Goal: Task Accomplishment & Management: Manage account settings

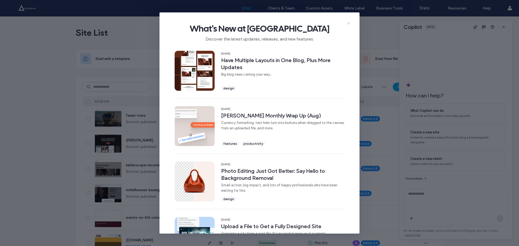
click at [348, 24] on icon at bounding box center [349, 23] width 4 height 4
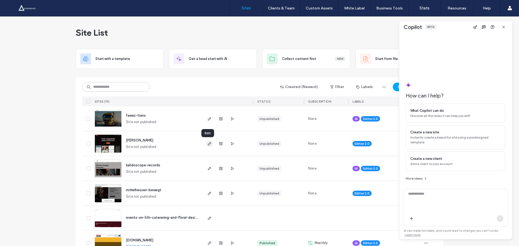
click at [208, 145] on use "button" at bounding box center [209, 143] width 3 height 3
click at [230, 147] on span "button" at bounding box center [232, 144] width 6 height 6
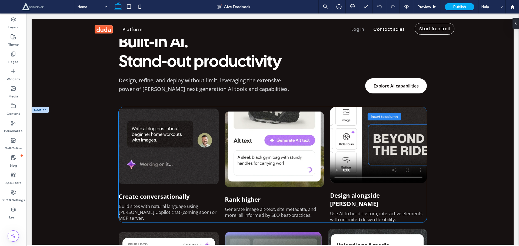
scroll to position [316, 0]
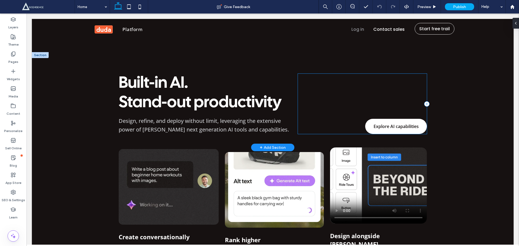
click at [329, 75] on div "Explore AI capabilities" at bounding box center [362, 104] width 129 height 60
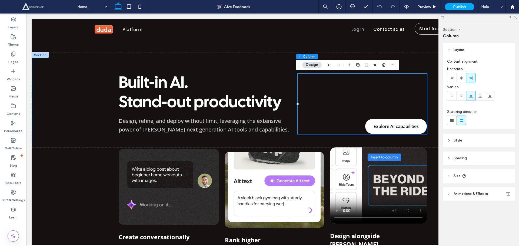
click at [516, 16] on icon at bounding box center [516, 18] width 4 height 4
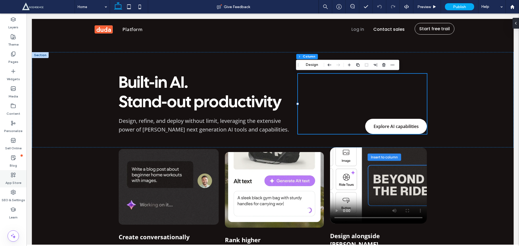
drag, startPoint x: 13, startPoint y: 191, endPoint x: 13, endPoint y: 178, distance: 13.0
click at [13, 191] on use at bounding box center [13, 192] width 4 height 4
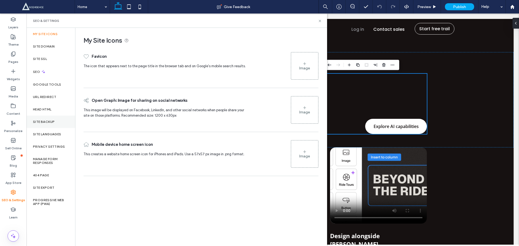
click at [36, 120] on label "Site Backup" at bounding box center [44, 122] width 22 height 4
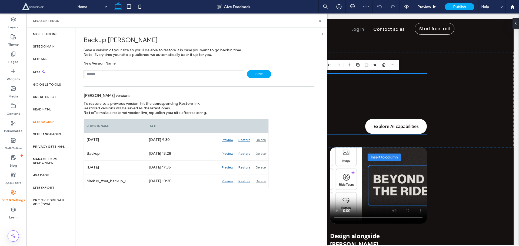
click at [91, 76] on input "text" at bounding box center [164, 74] width 161 height 8
type input "**********"
click at [321, 23] on icon at bounding box center [320, 21] width 4 height 4
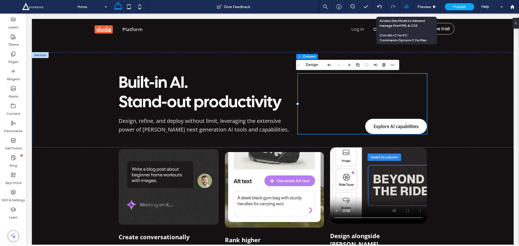
click at [405, 6] on icon at bounding box center [406, 6] width 5 height 5
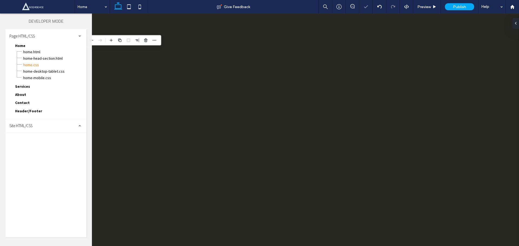
scroll to position [0, 0]
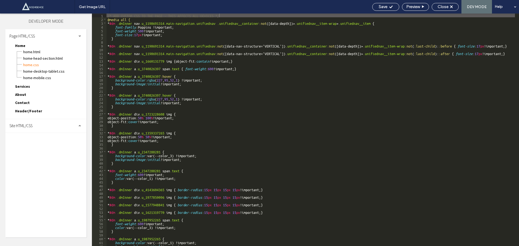
click at [19, 129] on div "Site HTML/CSS" at bounding box center [45, 126] width 81 height 14
click at [47, 149] on span "site.css" at bounding box center [55, 149] width 61 height 5
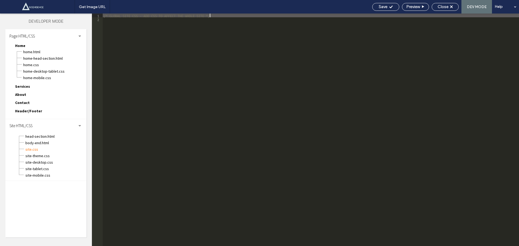
click at [198, 150] on div "/* GLOBAL SITE CSS - ADD CSS TO AFFECT THE WHOLE SITE */" at bounding box center [311, 134] width 416 height 240
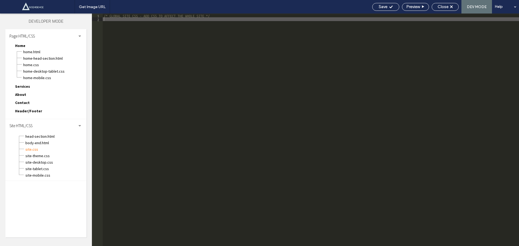
click at [158, 68] on div "/* GLOBAL SITE CSS - ADD CSS TO AFFECT THE WHOLE SITE */" at bounding box center [311, 134] width 416 height 240
paste textarea
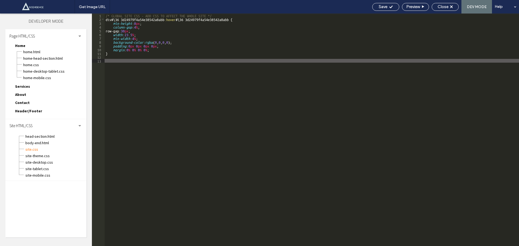
click at [110, 23] on div "/* GLOBAL SITE CSS - ADD CSS TO AFFECT THE WHOLE SITE */ div #\ 36 3d24979f4a54…" at bounding box center [312, 134] width 414 height 240
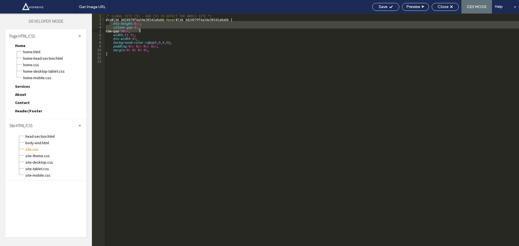
click at [141, 31] on div "/* GLOBAL SITE CSS - ADD CSS TO AFFECT THE WHOLE SITE */ div #\ 36 3d24979f4a54…" at bounding box center [312, 134] width 414 height 240
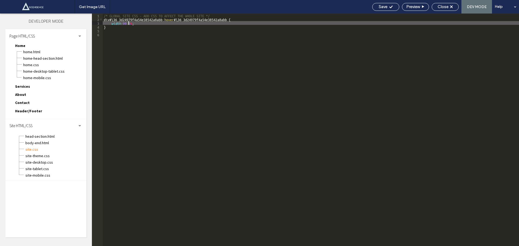
click at [104, 19] on div "/* GLOBAL SITE CSS - ADD CSS TO AFFECT THE WHOLE SITE */ div #\ 36 3d24979f4a54…" at bounding box center [311, 134] width 416 height 240
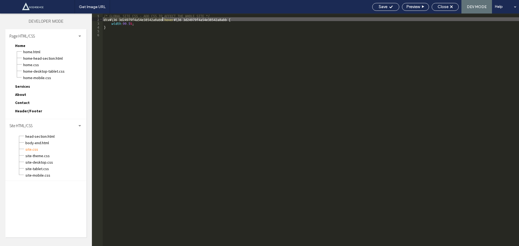
click at [162, 19] on div "/* GLOBAL SITE CSS - ADD CSS TO AFFECT THE WHOLE SITE */ div #\ 36 3d24979f4a54…" at bounding box center [311, 134] width 416 height 240
drag, startPoint x: 167, startPoint y: 21, endPoint x: 172, endPoint y: 21, distance: 5.7
click at [171, 21] on div "/* GLOBAL SITE CSS - ADD CSS TO AFFECT THE WHOLE SITE */ #\ 36 3d24979f4a54e385…" at bounding box center [311, 134] width 416 height 240
click at [169, 19] on div "/* GLOBAL SITE CSS - ADD CSS TO AFFECT THE WHOLE SITE */ #\ 36 3d24979f4a54e385…" at bounding box center [311, 130] width 416 height 233
click at [224, 19] on div "/* GLOBAL SITE CSS - ADD CSS TO AFFECT THE WHOLE SITE */ #\ 36 3d24979f4a54e385…" at bounding box center [311, 134] width 416 height 240
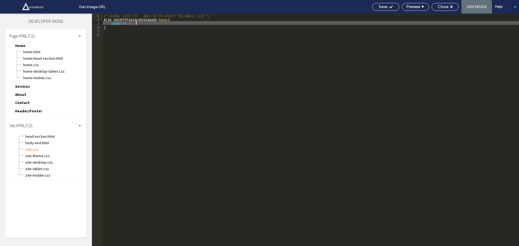
click at [151, 24] on div "/* GLOBAL SITE CSS - ADD CSS TO AFFECT THE WHOLE SITE */ #\ 36 3d24979f4a54e385…" at bounding box center [311, 134] width 416 height 240
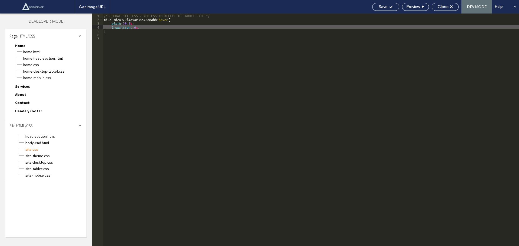
click at [145, 18] on div "/* GLOBAL SITE CSS - ADD CSS TO AFFECT THE WHOLE SITE */ #\ 36 3d24979f4a54e385…" at bounding box center [311, 134] width 416 height 240
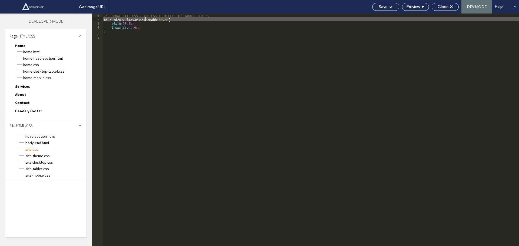
click at [145, 18] on div "/* GLOBAL SITE CSS - ADD CSS TO AFFECT THE WHOLE SITE */ #\ 36 3d24979f4a54e385…" at bounding box center [311, 134] width 416 height 240
paste textarea
click at [197, 19] on div "/* GLOBAL SITE CSS - ADD CSS TO AFFECT THE WHOLE SITE */ :is ( 3d24979f4a54e385…" at bounding box center [311, 134] width 416 height 240
paste textarea
click at [153, 20] on div "/* GLOBAL SITE CSS - ADD CSS TO AFFECT THE WHOLE SITE */ :is ( 3d24979f4a54e385…" at bounding box center [311, 134] width 416 height 240
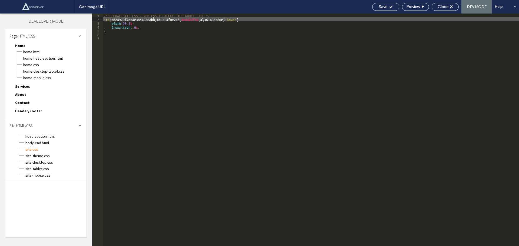
click at [154, 20] on div "/* GLOBAL SITE CSS - ADD CSS TO AFFECT THE WHOLE SITE */ :is ( 3d24979f4a54e385…" at bounding box center [311, 134] width 416 height 240
click at [132, 18] on div "/* GLOBAL SITE CSS - ADD CSS TO AFFECT THE WHOLE SITE */ :is ( 3d24979f4a54e385…" at bounding box center [311, 134] width 416 height 240
click at [150, 36] on div "/* GLOBAL SITE CSS - ADD CSS TO AFFECT THE WHOLE SITE */ :is (#\ 36 3d24979f4a5…" at bounding box center [311, 134] width 416 height 240
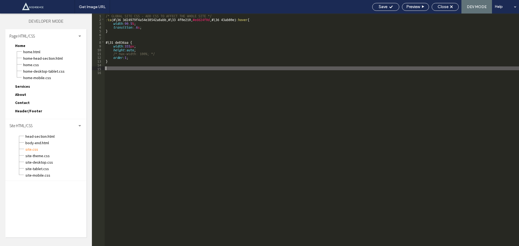
click at [112, 19] on div "/* GLOBAL SITE CSS - ADD CSS TO AFFECT THE WHOLE SITE */ :is (#\ 36 3d24979f4a5…" at bounding box center [312, 134] width 414 height 240
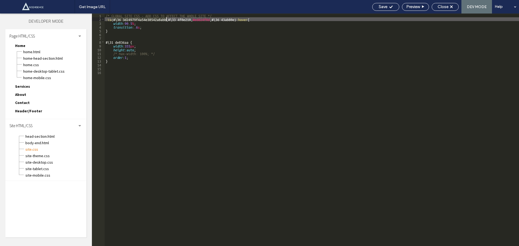
click at [167, 18] on div "/* GLOBAL SITE CSS - ADD CSS TO AFFECT THE WHOLE SITE */ :is (#\ 36 3d24979f4a5…" at bounding box center [312, 134] width 414 height 240
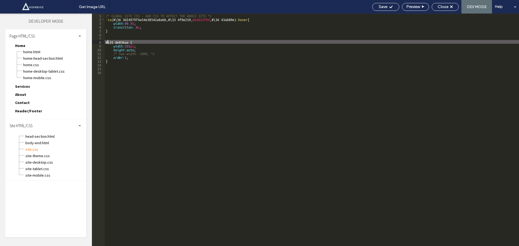
click at [107, 44] on div "/* GLOBAL SITE CSS - ADD CSS TO AFFECT THE WHOLE SITE */ :is (#\ 36 3d24979f4a5…" at bounding box center [312, 134] width 414 height 240
paste textarea
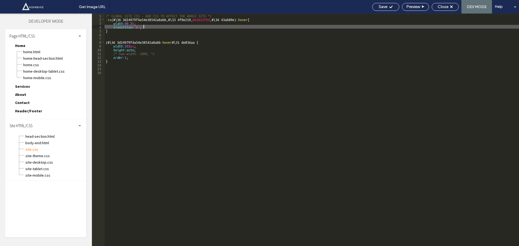
click at [152, 25] on div "/* GLOBAL SITE CSS - ADD CSS TO AFFECT THE WHOLE SITE */ :is (#\ 36 3d24979f4a5…" at bounding box center [312, 134] width 414 height 240
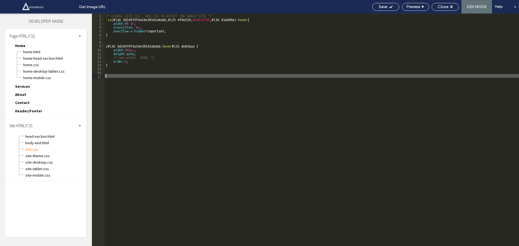
click at [167, 108] on div "/* GLOBAL SITE CSS - ADD CSS TO AFFECT THE WHOLE SITE */ :is (#\ 36 3d24979f4a5…" at bounding box center [312, 134] width 414 height 240
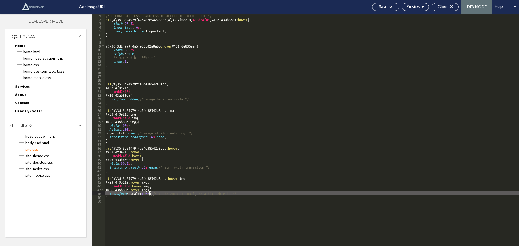
click at [149, 193] on div "/* GLOBAL SITE CSS - ADD CSS TO AFFECT THE WHOLE SITE */ :is (#\ 36 3d24979f4a5…" at bounding box center [312, 134] width 414 height 240
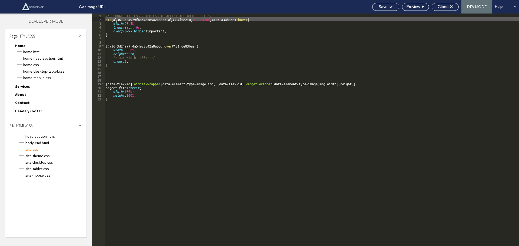
click at [106, 18] on div "/* GLOBAL SITE CSS - ADD CSS TO AFFECT THE WHOLE SITE */ :is (#\ 36 3d24979f4a5…" at bounding box center [312, 134] width 414 height 240
click at [235, 18] on div "/* GLOBAL SITE CSS - ADD CSS TO AFFECT THE WHOLE SITE */ :is (#\ 36 3d24979f4a5…" at bounding box center [312, 134] width 414 height 240
click at [249, 21] on div "/* GLOBAL SITE CSS - ADD CSS TO AFFECT THE WHOLE SITE */ :is (#\ 36 3d24979f4a5…" at bounding box center [312, 134] width 414 height 240
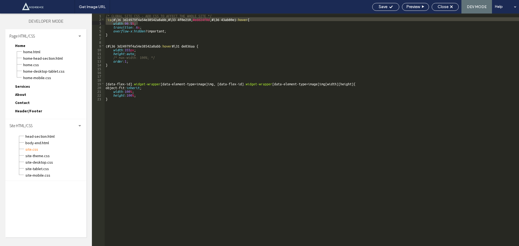
click at [246, 19] on div "/* GLOBAL SITE CSS - ADD CSS TO AFFECT THE WHOLE SITE */ :is (#\ 36 3d24979f4a5…" at bounding box center [312, 130] width 414 height 233
click at [248, 21] on div "/* GLOBAL SITE CSS - ADD CSS TO AFFECT THE WHOLE SITE */ :is (#\ 36 3d24979f4a5…" at bounding box center [312, 134] width 414 height 240
click at [108, 20] on div "/* GLOBAL SITE CSS - ADD CSS TO AFFECT THE WHOLE SITE */ :is (#\ 36 3d24979f4a5…" at bounding box center [312, 130] width 414 height 233
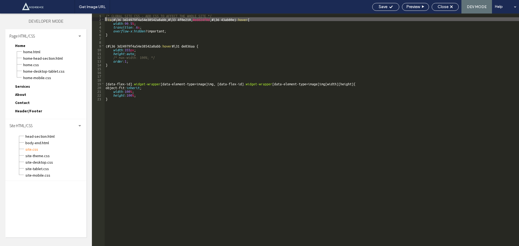
click at [106, 18] on div "/* GLOBAL SITE CSS - ADD CSS TO AFFECT THE WHOLE SITE */ :is (#\ 36 3d24979f4a5…" at bounding box center [312, 134] width 414 height 240
click at [247, 19] on div "/* GLOBAL SITE CSS - ADD CSS TO AFFECT THE WHOLE SITE */ :is (#\ 36 3d24979f4a5…" at bounding box center [312, 134] width 414 height 240
click at [108, 84] on div "/* GLOBAL SITE CSS - ADD CSS TO AFFECT THE WHOLE SITE */ :is (#\ 36 3d24979f4a5…" at bounding box center [312, 134] width 414 height 240
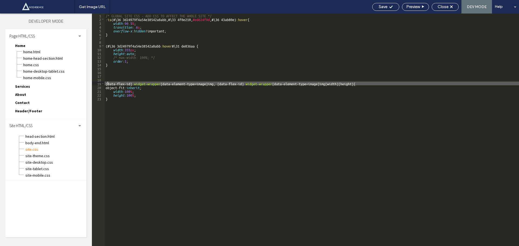
paste textarea
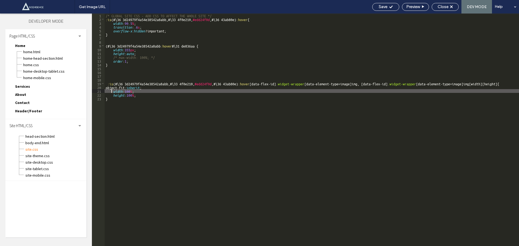
click at [112, 91] on div "/* GLOBAL SITE CSS - ADD CSS TO AFFECT THE WHOLE SITE */ :is (#\ 36 3d24979f4a5…" at bounding box center [312, 134] width 414 height 240
click at [150, 96] on div "/* GLOBAL SITE CSS - ADD CSS TO AFFECT THE WHOLE SITE */ :is (#\ 36 3d24979f4a5…" at bounding box center [312, 134] width 414 height 240
click at [148, 88] on div "/* GLOBAL SITE CSS - ADD CSS TO AFFECT THE WHOLE SITE */ :is (#\ 36 3d24979f4a5…" at bounding box center [312, 134] width 414 height 240
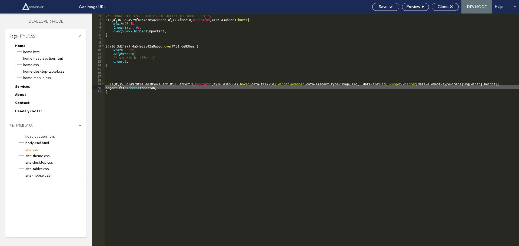
type textarea "**"
click at [124, 102] on div "/* GLOBAL SITE CSS - ADD CSS TO AFFECT THE WHOLE SITE */ :is (#\ 36 3d24979f4a5…" at bounding box center [312, 134] width 414 height 240
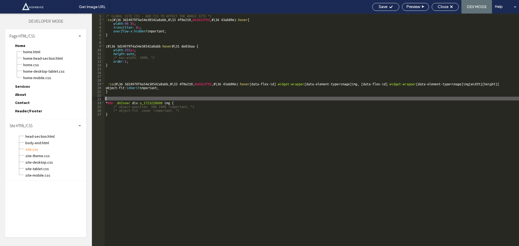
click at [109, 99] on div "/* GLOBAL SITE CSS - ADD CSS TO AFFECT THE WHOLE SITE */ :is (#\ 36 3d24979f4a5…" at bounding box center [312, 134] width 414 height 240
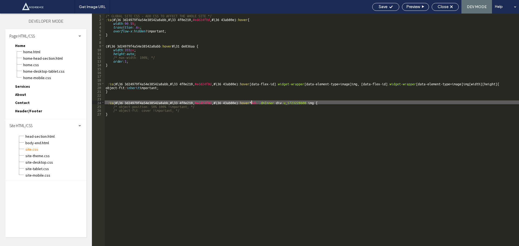
click at [113, 104] on div "/* GLOBAL SITE CSS - ADD CSS TO AFFECT THE WHOLE SITE */ :is (#\ 36 3d24979f4a5…" at bounding box center [312, 134] width 414 height 240
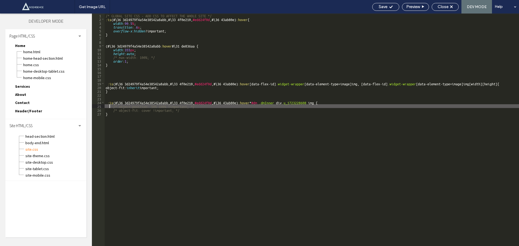
click at [110, 106] on div "/* GLOBAL SITE CSS - ADD CSS TO AFFECT THE WHOLE SITE */ :is (#\ 36 3d24979f4a5…" at bounding box center [312, 134] width 414 height 240
click at [195, 109] on div "/* GLOBAL SITE CSS - ADD CSS TO AFFECT THE WHOLE SITE */ :is (#\ 36 3d24979f4a5…" at bounding box center [312, 134] width 414 height 240
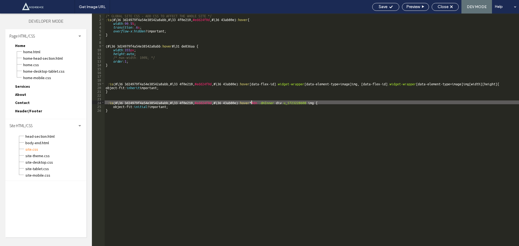
click at [251, 103] on div "/* GLOBAL SITE CSS - ADD CSS TO AFFECT THE WHOLE SITE */ :is (#\ 36 3d24979f4a5…" at bounding box center [312, 134] width 414 height 240
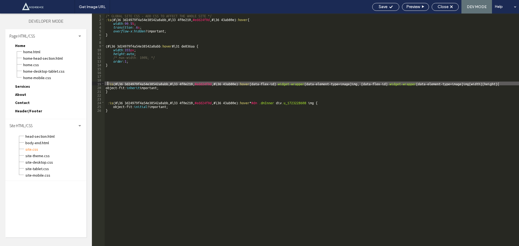
click at [108, 84] on div "/* GLOBAL SITE CSS - ADD CSS TO AFFECT THE WHOLE SITE */ :is (#\ 36 3d24979f4a5…" at bounding box center [312, 134] width 414 height 240
click at [132, 118] on div "/* GLOBAL SITE CSS - ADD CSS TO AFFECT THE WHOLE SITE */ :is (#\ 36 3d24979f4a5…" at bounding box center [312, 134] width 414 height 240
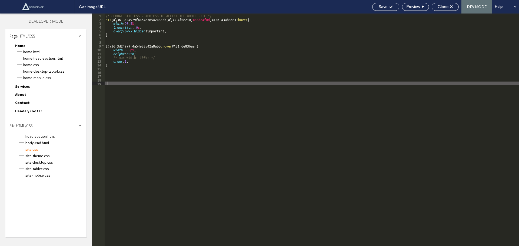
click at [107, 47] on div "/* GLOBAL SITE CSS - ADD CSS TO AFFECT THE WHOLE SITE */ :is (#\ 36 3d24979f4a5…" at bounding box center [312, 134] width 414 height 240
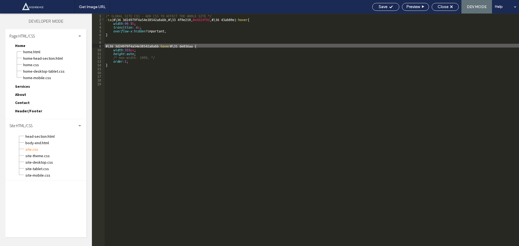
click at [107, 19] on div "/* GLOBAL SITE CSS - ADD CSS TO AFFECT THE WHOLE SITE */ :is (#\ 36 3d24979f4a5…" at bounding box center [312, 134] width 414 height 240
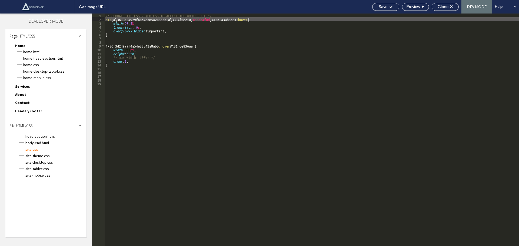
click at [247, 21] on div "/* GLOBAL SITE CSS - ADD CSS TO AFFECT THE WHOLE SITE */ :is (#\ 36 3d24979f4a5…" at bounding box center [312, 134] width 414 height 240
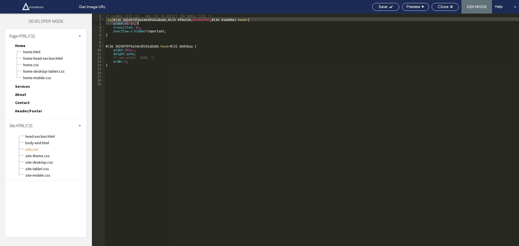
click at [247, 19] on div "/* GLOBAL SITE CSS - ADD CSS TO AFFECT THE WHOLE SITE */ :is (#\ 36 3d24979f4a5…" at bounding box center [312, 130] width 414 height 233
click at [107, 18] on div "/* GLOBAL SITE CSS - ADD CSS TO AFFECT THE WHOLE SITE */ :is (#\ 36 3d24979f4a5…" at bounding box center [312, 130] width 414 height 233
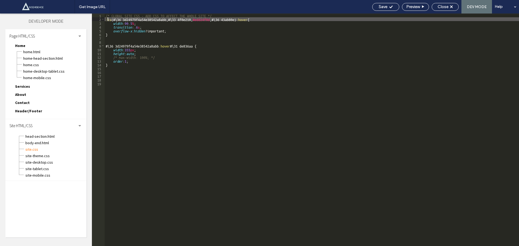
click at [107, 19] on div "/* GLOBAL SITE CSS - ADD CSS TO AFFECT THE WHOLE SITE */ :is (#\ 36 3d24979f4a5…" at bounding box center [312, 130] width 414 height 233
click at [246, 19] on div "/* GLOBAL SITE CSS - ADD CSS TO AFFECT THE WHOLE SITE */ :is (#\ 36 3d24979f4a5…" at bounding box center [312, 134] width 414 height 240
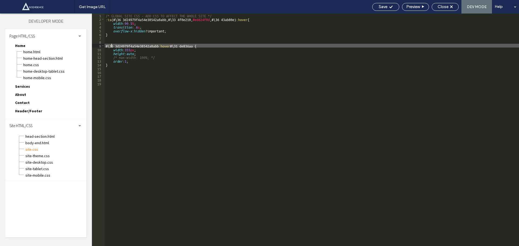
click at [112, 47] on div "/* GLOBAL SITE CSS - ADD CSS TO AFFECT THE WHOLE SITE */ :is (#\ 36 3d24979f4a5…" at bounding box center [312, 134] width 414 height 240
paste textarea
click at [314, 46] on div "/* GLOBAL SITE CSS - ADD CSS TO AFFECT THE WHOLE SITE */ :is (#\ 36 3d24979f4a5…" at bounding box center [312, 134] width 414 height 240
click at [137, 28] on div "/* GLOBAL SITE CSS - ADD CSS TO AFFECT THE WHOLE SITE */ :is (#\ 36 3d24979f4a5…" at bounding box center [312, 134] width 414 height 240
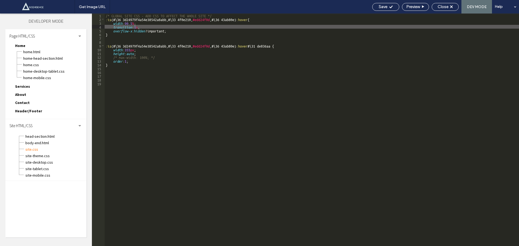
click at [251, 47] on div "/* GLOBAL SITE CSS - ADD CSS TO AFFECT THE WHOLE SITE */ :is (#\ 36 3d24979f4a5…" at bounding box center [312, 134] width 414 height 240
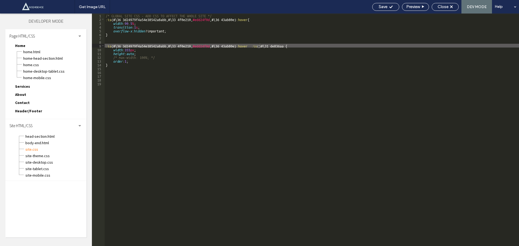
paste textarea
click at [160, 57] on div "/* GLOBAL SITE CSS - ADD CSS TO AFFECT THE WHOLE SITE */ :is (#\ 36 3d24979f4a5…" at bounding box center [312, 134] width 414 height 240
click at [107, 45] on div "/* GLOBAL SITE CSS - ADD CSS TO AFFECT THE WHOLE SITE */ :is (#\ 36 3d24979f4a5…" at bounding box center [312, 134] width 414 height 240
click at [114, 75] on div "/* GLOBAL SITE CSS - ADD CSS TO AFFECT THE WHOLE SITE */ :is (#\ 36 3d24979f4a5…" at bounding box center [312, 134] width 414 height 240
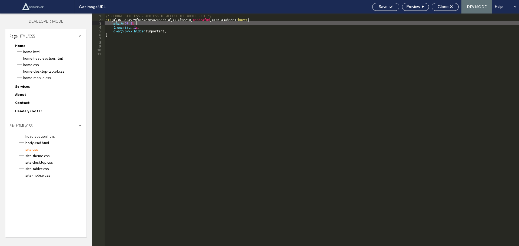
click at [137, 23] on div "/* GLOBAL SITE CSS - ADD CSS TO AFFECT THE WHOLE SITE */ :is (#\ 36 3d24979f4a5…" at bounding box center [312, 134] width 414 height 240
click at [143, 42] on div "/* GLOBAL SITE CSS - ADD CSS TO AFFECT THE WHOLE SITE */ :is (#\ 36 3d24979f4a5…" at bounding box center [312, 134] width 414 height 240
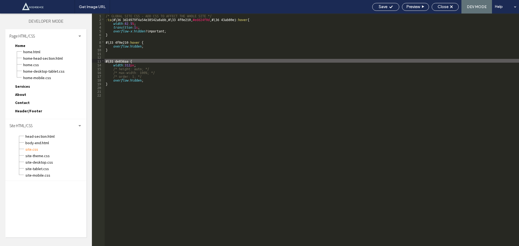
paste textarea
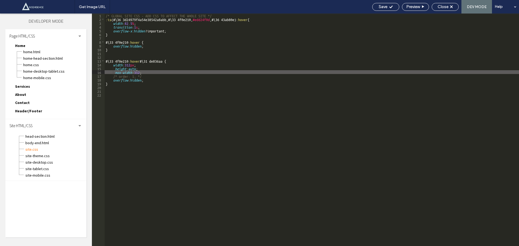
type textarea "**"
click at [177, 106] on div "/* GLOBAL SITE CSS - ADD CSS TO AFFECT THE WHOLE SITE */ :is (#\ 36 3d24979f4a5…" at bounding box center [312, 134] width 414 height 240
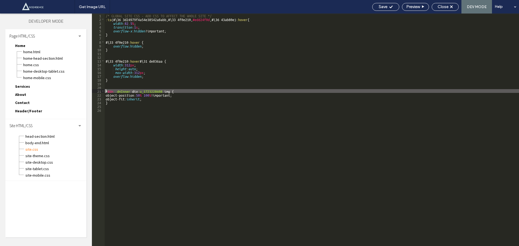
click at [105, 91] on div "/* GLOBAL SITE CSS - ADD CSS TO AFFECT THE WHOLE SITE */ :is (#\ 36 3d24979f4a5…" at bounding box center [312, 134] width 414 height 240
click at [105, 61] on div "/* GLOBAL SITE CSS - ADD CSS TO AFFECT THE WHOLE SITE */ :is (#\ 36 3d24979f4a5…" at bounding box center [312, 134] width 414 height 240
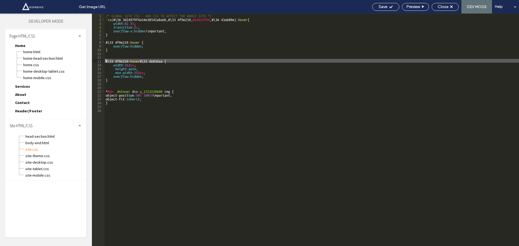
click at [139, 62] on div "/* GLOBAL SITE CSS - ADD CSS TO AFFECT THE WHOLE SITE */ :is (#\ 36 3d24979f4a5…" at bounding box center [312, 134] width 414 height 240
click at [105, 90] on div "/* GLOBAL SITE CSS - ADD CSS TO AFFECT THE WHOLE SITE */ :is (#\ 36 3d24979f4a5…" at bounding box center [312, 134] width 414 height 240
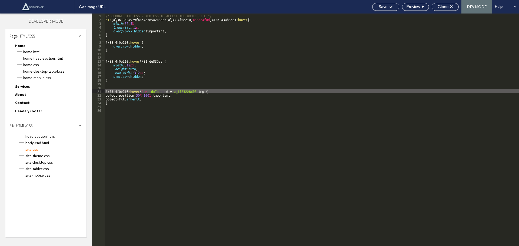
click at [143, 61] on div "/* GLOBAL SITE CSS - ADD CSS TO AFFECT THE WHOLE SITE */ :is (#\ 36 3d24979f4a5…" at bounding box center [312, 134] width 414 height 240
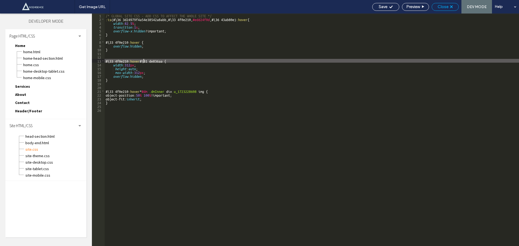
click at [449, 9] on div "Close" at bounding box center [445, 7] width 27 height 8
click at [444, 6] on span "Close" at bounding box center [443, 6] width 11 height 5
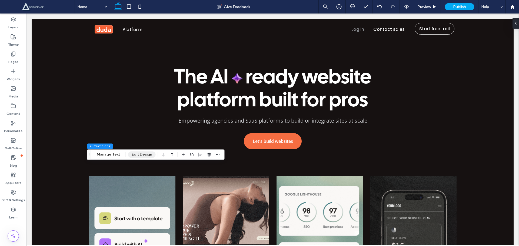
click at [139, 154] on button "Edit Design" at bounding box center [142, 154] width 28 height 6
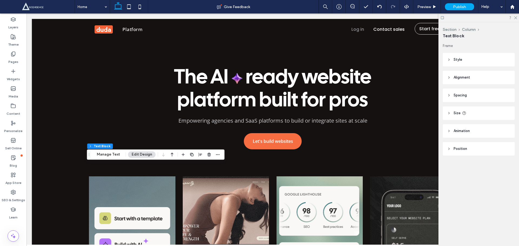
click at [471, 60] on header "Style" at bounding box center [479, 60] width 72 height 14
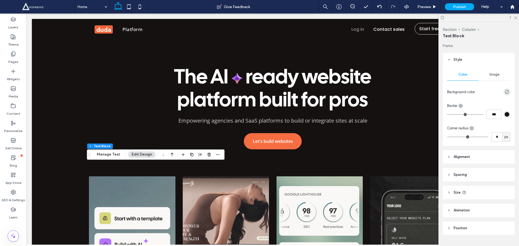
click at [471, 60] on header "Style" at bounding box center [479, 60] width 72 height 14
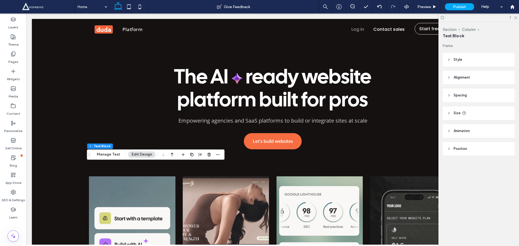
click at [461, 79] on span "Alignment" at bounding box center [462, 77] width 16 height 5
click at [450, 94] on span at bounding box center [452, 91] width 4 height 9
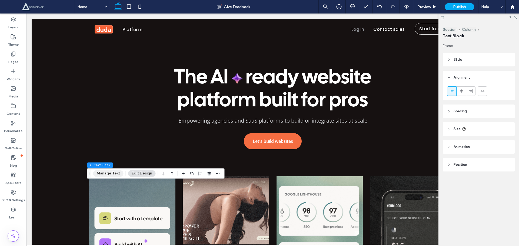
click at [109, 175] on button "Manage Text" at bounding box center [108, 173] width 30 height 6
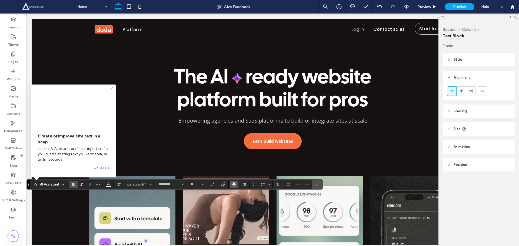
click at [233, 184] on icon "Alignment" at bounding box center [234, 184] width 4 height 4
click at [238, 150] on use "ui.textEditor.alignment.left" at bounding box center [238, 152] width 4 height 4
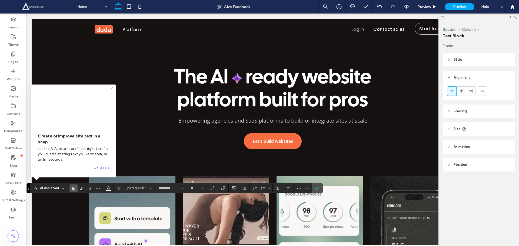
click at [112, 86] on icon at bounding box center [112, 88] width 4 height 4
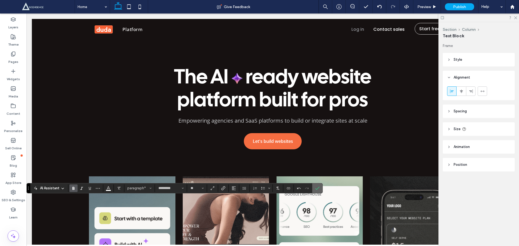
click at [316, 188] on icon "Confirm" at bounding box center [317, 188] width 4 height 4
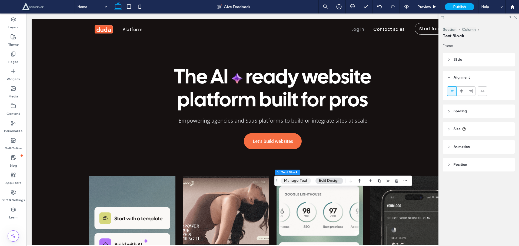
click at [289, 182] on button "Manage Text" at bounding box center [296, 181] width 30 height 6
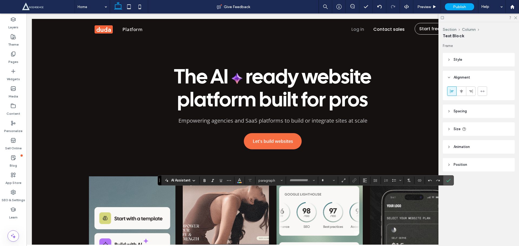
type input "*********"
type input "**"
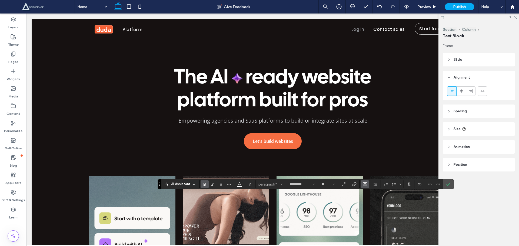
click at [364, 186] on use "Alignment" at bounding box center [365, 184] width 4 height 4
click at [367, 148] on label "ui.textEditor.alignment.left" at bounding box center [370, 152] width 19 height 8
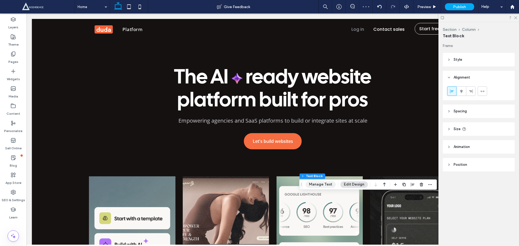
click at [326, 187] on button "Manage Text" at bounding box center [321, 184] width 30 height 6
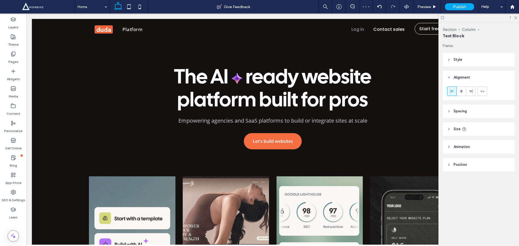
type input "*********"
type input "**"
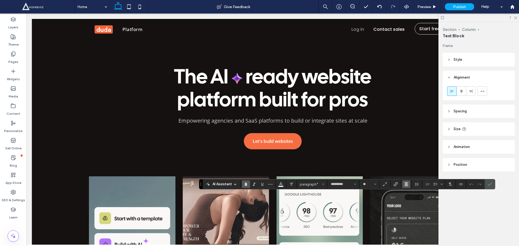
click at [403, 184] on button "Alignment" at bounding box center [406, 185] width 8 height 8
click at [408, 150] on icon "ui.textEditor.alignment.left" at bounding box center [410, 152] width 4 height 4
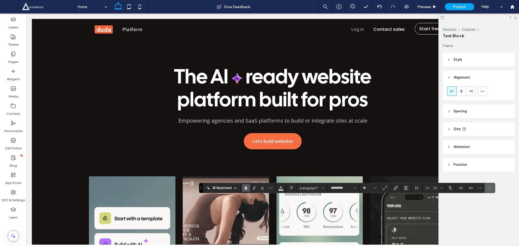
click at [490, 188] on use "Confirm" at bounding box center [490, 188] width 4 height 3
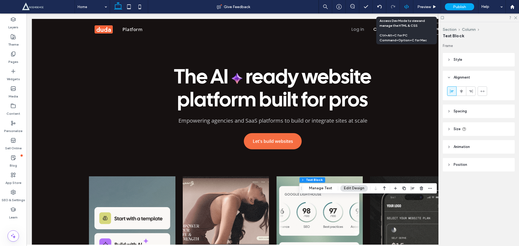
click at [404, 9] on icon at bounding box center [406, 6] width 5 height 5
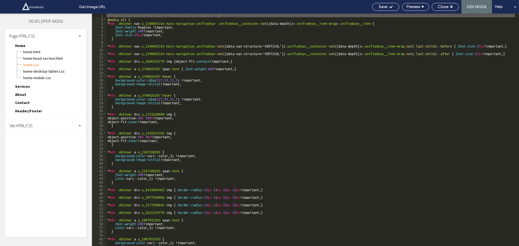
click at [55, 125] on div "Site HTML/CSS" at bounding box center [45, 126] width 81 height 14
click at [44, 151] on span "site.css" at bounding box center [55, 149] width 61 height 5
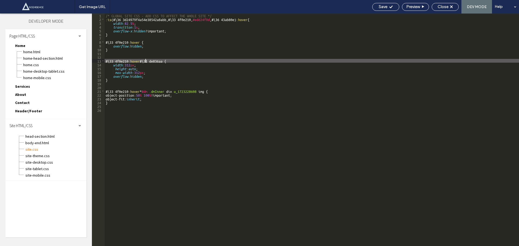
click at [146, 61] on div "/* GLOBAL SITE CSS - ADD CSS TO AFFECT THE WHOLE SITE */ :is (#\ 36 3d24979f4a5…" at bounding box center [312, 134] width 414 height 240
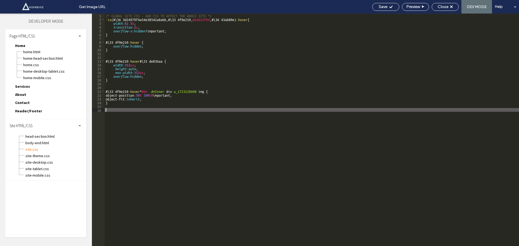
click at [150, 122] on div "/* GLOBAL SITE CSS - ADD CSS TO AFFECT THE WHOLE SITE */ :is (#\ 36 3d24979f4a5…" at bounding box center [312, 134] width 414 height 240
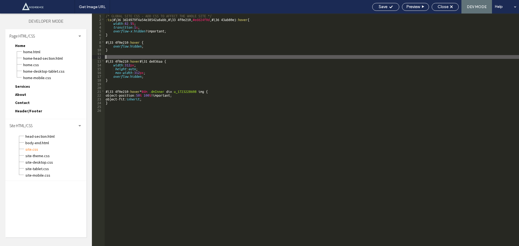
click at [135, 55] on div "/* GLOBAL SITE CSS - ADD CSS TO AFFECT THE WHOLE SITE */ :is (#\ 36 3d24979f4a5…" at bounding box center [312, 134] width 414 height 240
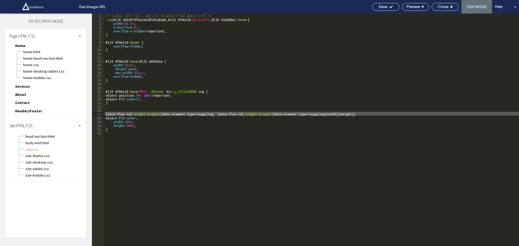
paste textarea
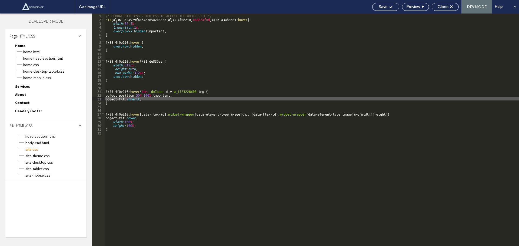
click at [142, 98] on div "/* GLOBAL SITE CSS - ADD CSS TO AFFECT THE WHOLE SITE */ :is (#\ 36 3d24979f4a5…" at bounding box center [312, 134] width 414 height 240
click at [140, 117] on div "/* GLOBAL SITE CSS - ADD CSS TO AFFECT THE WHOLE SITE */ :is (#\ 36 3d24979f4a5…" at bounding box center [312, 134] width 414 height 240
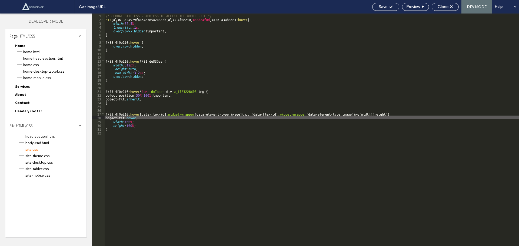
click at [140, 117] on div "/* GLOBAL SITE CSS - ADD CSS TO AFFECT THE WHOLE SITE */ :is (#\ 36 3d24979f4a5…" at bounding box center [312, 134] width 414 height 240
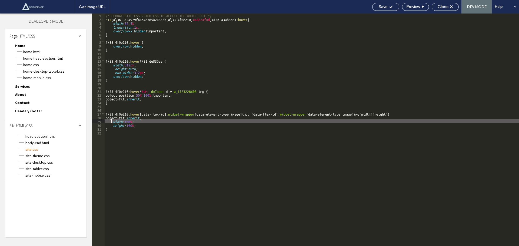
click at [112, 121] on div "/* GLOBAL SITE CSS - ADD CSS TO AFFECT THE WHOLE SITE */ :is (#\ 36 3d24979f4a5…" at bounding box center [312, 134] width 414 height 240
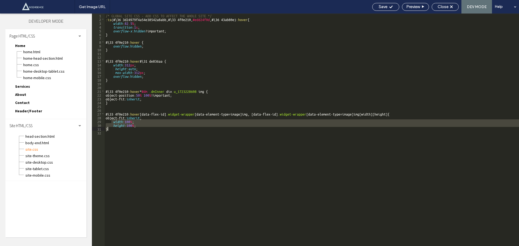
click at [150, 128] on div "/* GLOBAL SITE CSS - ADD CSS TO AFFECT THE WHOLE SITE */ :is (#\ 36 3d24979f4a5…" at bounding box center [312, 134] width 414 height 240
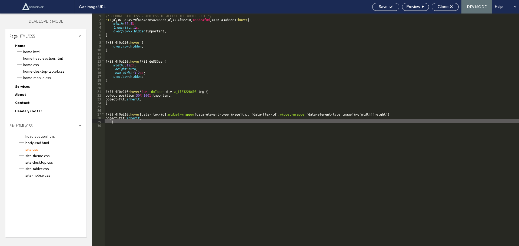
click at [140, 89] on div "/* GLOBAL SITE CSS - ADD CSS TO AFFECT THE WHOLE SITE */ :is (#\ 36 3d24979f4a5…" at bounding box center [312, 134] width 414 height 240
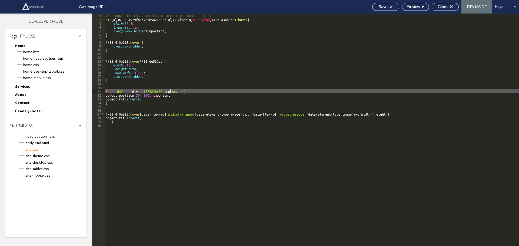
click at [171, 91] on div "/* GLOBAL SITE CSS - ADD CSS TO AFFECT THE WHOLE SITE */ :is (#\ 36 3d24979f4a5…" at bounding box center [312, 134] width 414 height 240
paste textarea
click at [136, 61] on div "/* GLOBAL SITE CSS - ADD CSS TO AFFECT THE WHOLE SITE */ :is (#\ 36 3d24979f4a5…" at bounding box center [312, 134] width 414 height 240
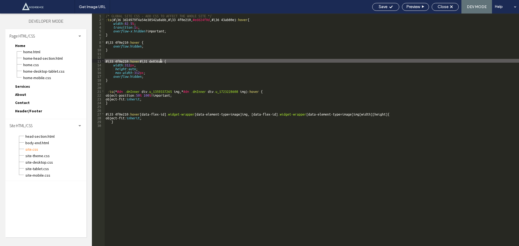
click at [160, 61] on div "/* GLOBAL SITE CSS - ADD CSS TO AFFECT THE WHOLE SITE */ :is (#\ 36 3d24979f4a5…" at bounding box center [312, 134] width 414 height 240
click at [140, 61] on div "/* GLOBAL SITE CSS - ADD CSS TO AFFECT THE WHOLE SITE */ :is (#\ 36 3d24979f4a5…" at bounding box center [312, 134] width 414 height 240
click at [142, 62] on div "/* GLOBAL SITE CSS - ADD CSS TO AFFECT THE WHOLE SITE */ :is (#\ 36 3d24979f4a5…" at bounding box center [312, 134] width 414 height 240
click at [164, 62] on div "/* GLOBAL SITE CSS - ADD CSS TO AFFECT THE WHOLE SITE */ :is (#\ 36 3d24979f4a5…" at bounding box center [312, 134] width 414 height 240
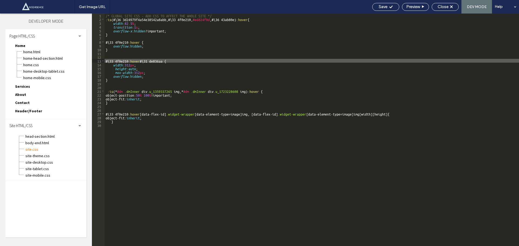
click at [105, 62] on div "/* GLOBAL SITE CSS - ADD CSS TO AFFECT THE WHOLE SITE */ :is (#\ 36 3d24979f4a5…" at bounding box center [312, 134] width 414 height 240
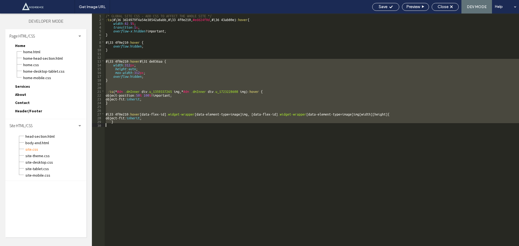
click at [112, 127] on div "/* GLOBAL SITE CSS - ADD CSS TO AFFECT THE WHOLE SITE */ :is (#\ 36 3d24979f4a5…" at bounding box center [312, 134] width 414 height 240
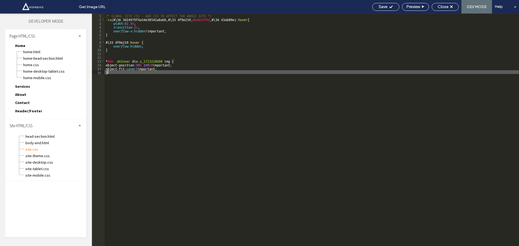
click at [141, 70] on div "/* GLOBAL SITE CSS - ADD CSS TO AFFECT THE WHOLE SITE */ :is (#\ 36 3d24979f4a5…" at bounding box center [312, 134] width 414 height 240
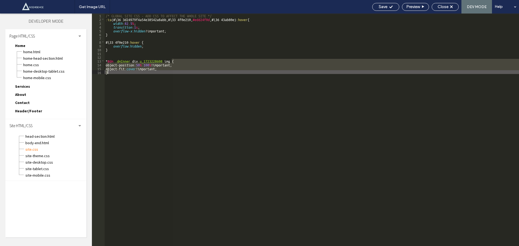
click at [142, 69] on div "/* GLOBAL SITE CSS - ADD CSS TO AFFECT THE WHOLE SITE */ :is (#\ 36 3d24979f4a5…" at bounding box center [312, 130] width 414 height 233
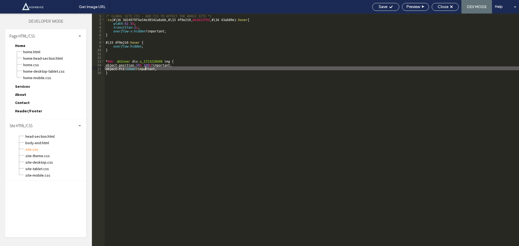
click at [142, 69] on div "/* GLOBAL SITE CSS - ADD CSS TO AFFECT THE WHOLE SITE */ :is (#\ 36 3d24979f4a5…" at bounding box center [312, 134] width 414 height 240
type textarea "**"
click at [441, 4] on span "Close" at bounding box center [443, 6] width 11 height 5
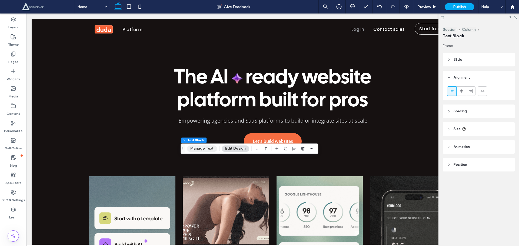
click at [204, 150] on button "Manage Text" at bounding box center [202, 148] width 30 height 6
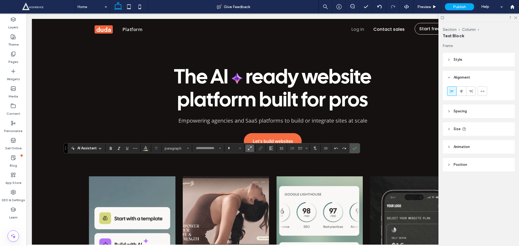
type input "*********"
type input "**"
click at [273, 147] on icon "Alignment" at bounding box center [271, 148] width 4 height 4
click at [274, 155] on use "ui.textEditor.alignment.left" at bounding box center [275, 157] width 4 height 4
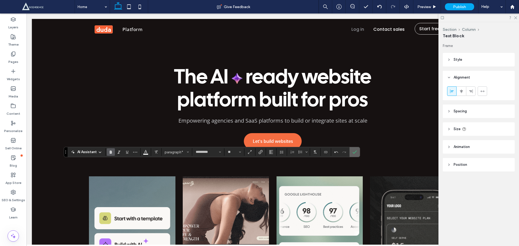
drag, startPoint x: 354, startPoint y: 150, endPoint x: 358, endPoint y: 152, distance: 4.6
click at [358, 152] on label "Confirm" at bounding box center [355, 152] width 8 height 10
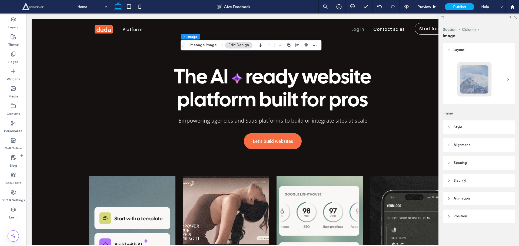
click at [470, 184] on header "Size" at bounding box center [479, 181] width 72 height 14
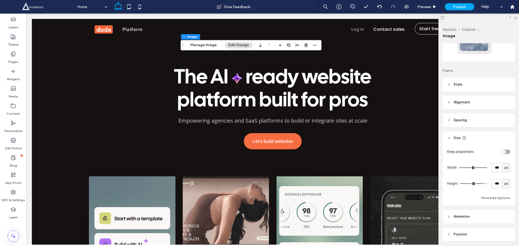
scroll to position [62, 0]
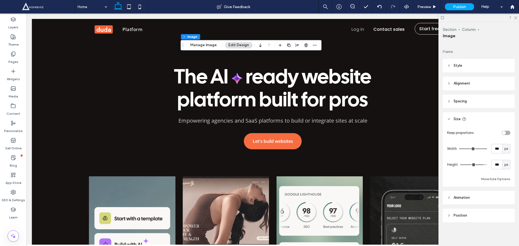
click at [472, 82] on header "Alignment" at bounding box center [479, 84] width 72 height 14
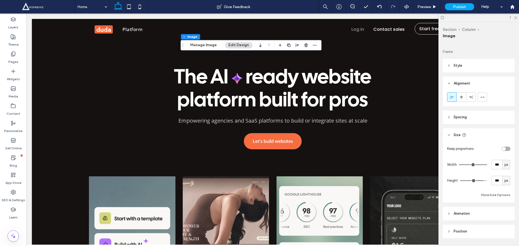
click at [474, 117] on header "Spacing" at bounding box center [479, 118] width 72 height 14
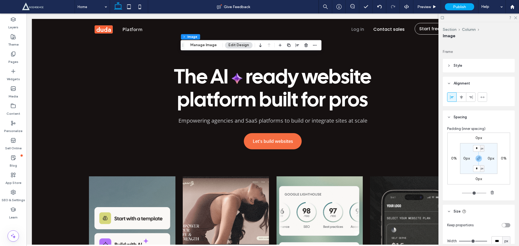
click at [474, 117] on header "Spacing" at bounding box center [479, 118] width 72 height 14
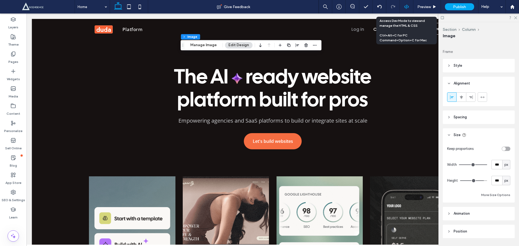
click at [410, 9] on div at bounding box center [407, 7] width 14 height 14
click at [403, 3] on div at bounding box center [407, 7] width 14 height 14
click at [406, 6] on icon at bounding box center [406, 6] width 5 height 5
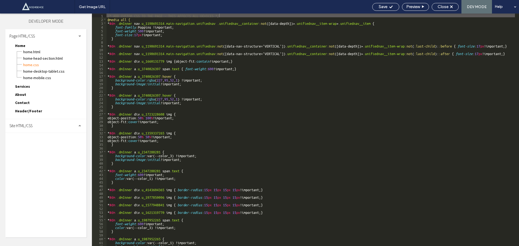
click at [42, 129] on div "Site HTML/CSS" at bounding box center [45, 126] width 81 height 14
click at [43, 152] on div "site-theme.css" at bounding box center [55, 155] width 61 height 6
click at [43, 150] on span "site.css" at bounding box center [55, 149] width 61 height 5
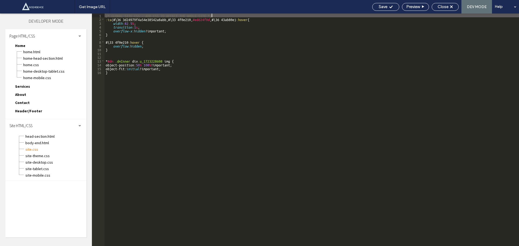
click at [169, 175] on div "/* GLOBAL SITE CSS - ADD CSS TO AFFECT THE WHOLE SITE */ :is (#\ 36 3d24979f4a5…" at bounding box center [312, 134] width 414 height 240
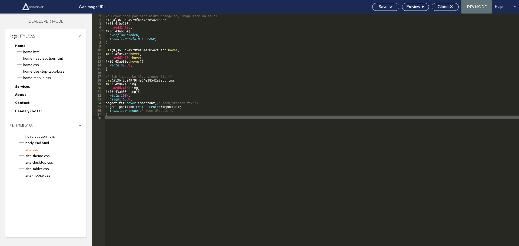
click at [106, 75] on div "/* Hover hone par sirf width change ho, image zoom na ho */ :is (#\ 36 3d24979f…" at bounding box center [312, 134] width 414 height 240
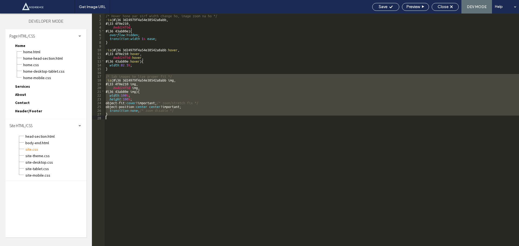
click at [117, 128] on div "/* Hover hone par sirf width change ho, image zoom na ho */ :is (#\ 36 3d24979f…" at bounding box center [312, 134] width 414 height 240
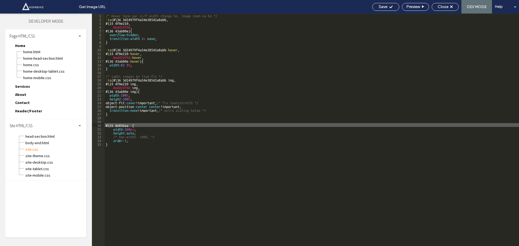
click at [125, 138] on div "/* Hover hone par sirf width change ho, image zoom na ho */ :is (#\ 36 3d24979f…" at bounding box center [312, 134] width 414 height 240
click at [130, 125] on div "/* Hover hone par sirf width change ho, image zoom na ho */ :is (#\ 36 3d24979f…" at bounding box center [312, 134] width 414 height 240
paste textarea
click at [130, 125] on div "/* Hover hone par sirf width change ho, image zoom na ho */ :is (#\ 36 3d24979f…" at bounding box center [312, 134] width 414 height 240
type textarea "**"
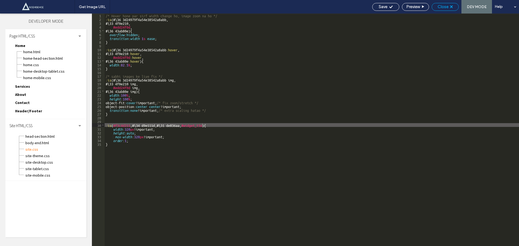
click at [443, 7] on span "Close" at bounding box center [443, 6] width 11 height 5
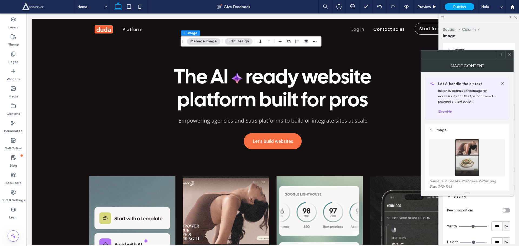
scroll to position [63, 0]
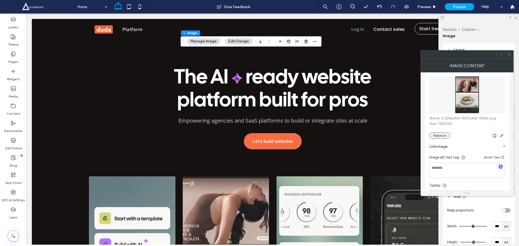
click at [439, 134] on button "Replace" at bounding box center [439, 135] width 21 height 6
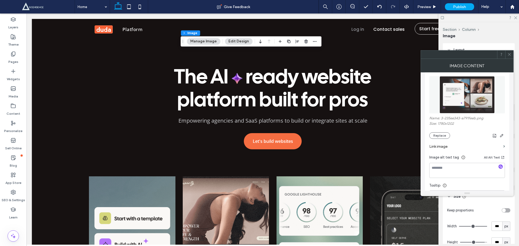
click at [478, 91] on img at bounding box center [467, 94] width 55 height 37
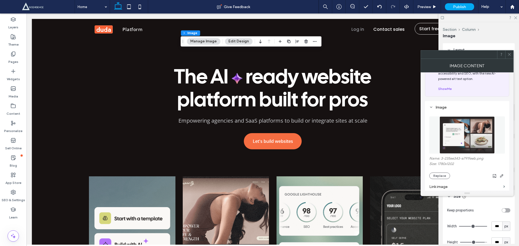
scroll to position [0, 0]
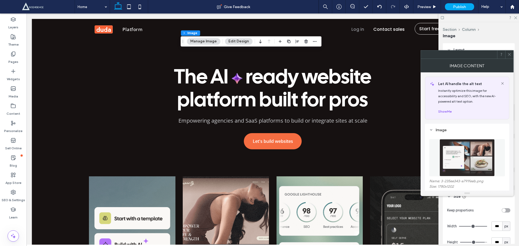
click at [505, 82] on div "Let AI handle the alt text Instantly optimize this image for accessibility and …" at bounding box center [472, 98] width 74 height 42
click at [505, 81] on div "Let AI handle the alt text Instantly optimize this image for accessibility and …" at bounding box center [472, 98] width 74 height 42
click at [506, 81] on div "Let AI handle the alt text Instantly optimize this image for accessibility and …" at bounding box center [472, 98] width 74 height 42
click at [502, 84] on icon at bounding box center [502, 83] width 4 height 4
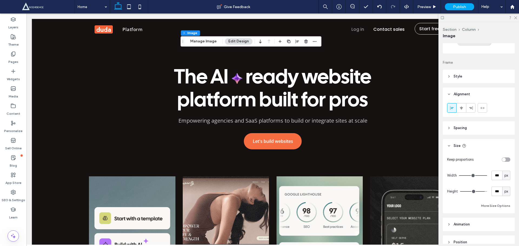
scroll to position [78, 0]
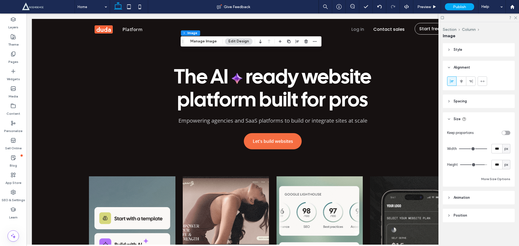
click at [462, 211] on header "Position" at bounding box center [479, 216] width 72 height 14
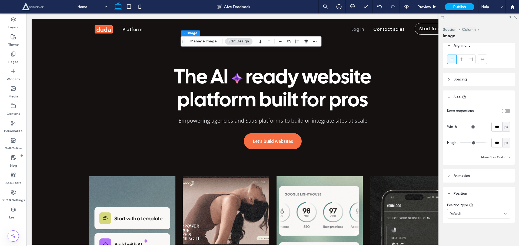
scroll to position [100, 0]
click at [466, 209] on div "Default" at bounding box center [478, 213] width 63 height 9
click at [462, 56] on span at bounding box center [461, 58] width 4 height 9
click at [470, 58] on icon at bounding box center [471, 59] width 4 height 4
click at [460, 59] on icon at bounding box center [461, 59] width 4 height 4
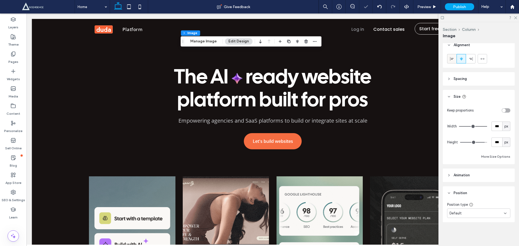
click at [455, 59] on div at bounding box center [451, 58] width 9 height 9
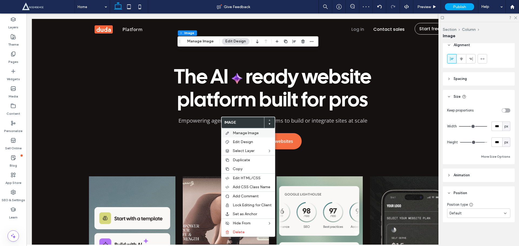
click at [240, 131] on div "Manage Image" at bounding box center [248, 132] width 54 height 9
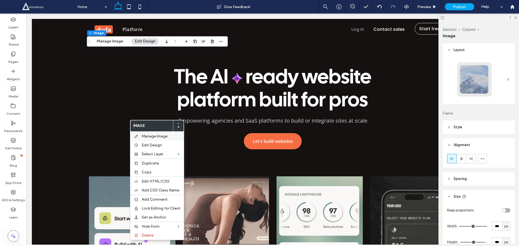
click at [158, 138] on span "Manage Image" at bounding box center [155, 136] width 26 height 5
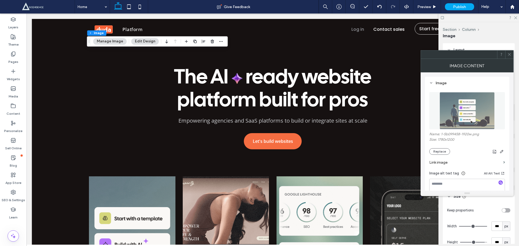
click at [512, 60] on div "Image Content" at bounding box center [467, 66] width 93 height 14
click at [510, 52] on span at bounding box center [509, 55] width 4 height 8
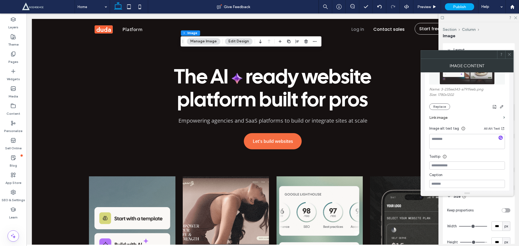
scroll to position [63, 0]
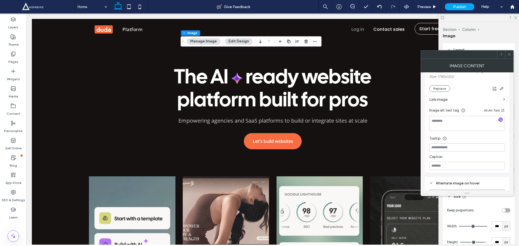
click at [479, 99] on label "Link image" at bounding box center [465, 100] width 72 height 10
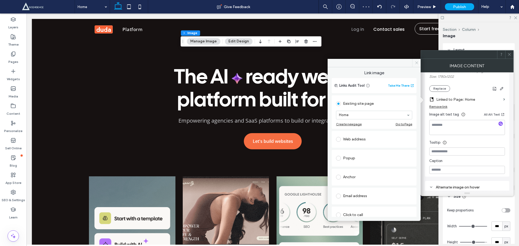
click at [419, 65] on icon at bounding box center [417, 63] width 4 height 4
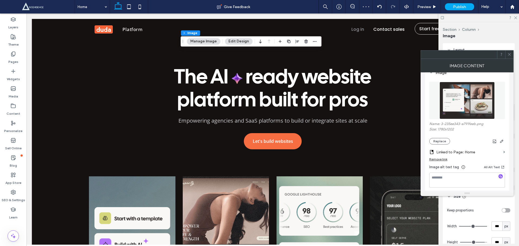
scroll to position [0, 0]
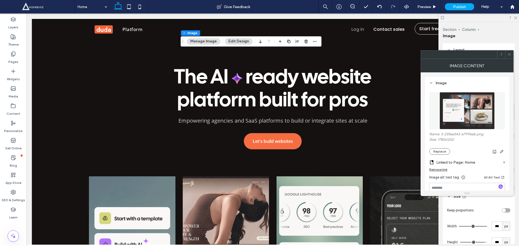
click at [466, 132] on label "Name: 3-235ee343-a791feeb.png" at bounding box center [467, 134] width 76 height 5
click at [493, 154] on span "button" at bounding box center [495, 151] width 6 height 6
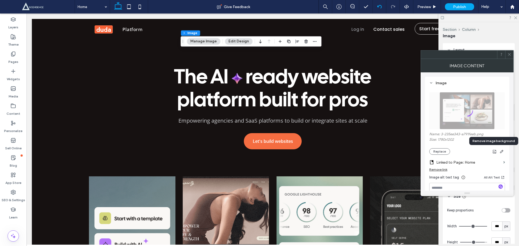
click at [383, 4] on div at bounding box center [380, 7] width 14 height 14
click at [379, 5] on icon at bounding box center [379, 7] width 4 height 4
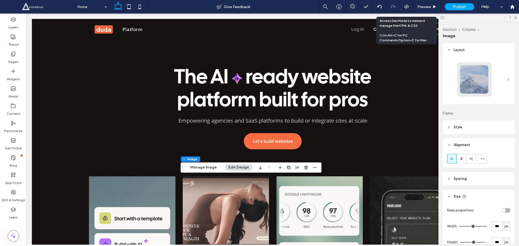
click at [409, 9] on icon at bounding box center [406, 6] width 5 height 5
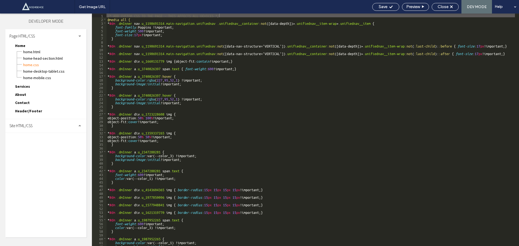
click at [32, 123] on div "Site HTML/CSS" at bounding box center [45, 126] width 81 height 14
click at [49, 150] on span "site.css" at bounding box center [55, 149] width 61 height 5
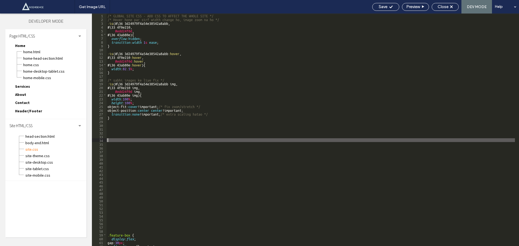
click at [173, 140] on div "/* GLOBAL SITE CSS - ADD CSS TO AFFECT THE WHOLE SITE */ /* Hover hone par sirf…" at bounding box center [311, 134] width 409 height 240
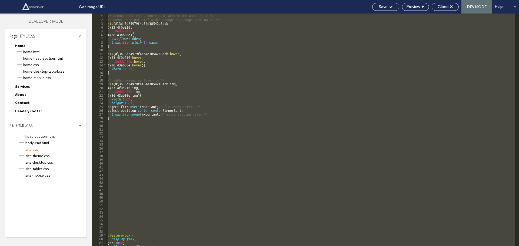
click at [170, 130] on div "/* GLOBAL SITE CSS - ADD CSS TO AFFECT THE WHOLE SITE */ /* Hover hone par sirf…" at bounding box center [311, 130] width 409 height 233
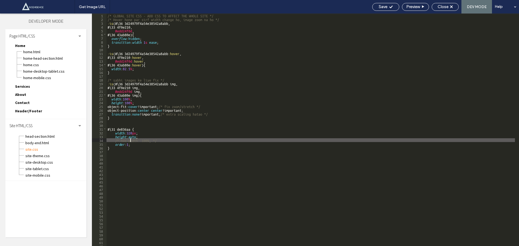
click at [131, 142] on div "/* GLOBAL SITE CSS - ADD CSS TO AFFECT THE WHOLE SITE */ /* Hover hone par sirf…" at bounding box center [311, 134] width 409 height 240
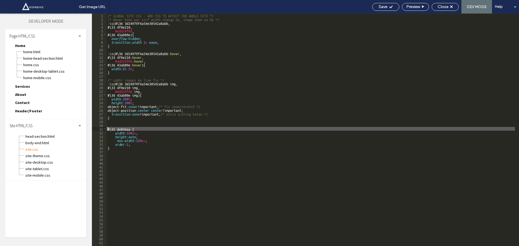
click at [108, 130] on div "/* GLOBAL SITE CSS - ADD CSS TO AFFECT THE WHOLE SITE */ /* Hover hone par sirf…" at bounding box center [311, 134] width 409 height 240
click at [131, 128] on div "/* GLOBAL SITE CSS - ADD CSS TO AFFECT THE WHOLE SITE */ /* Hover hone par sirf…" at bounding box center [311, 134] width 409 height 240
paste textarea
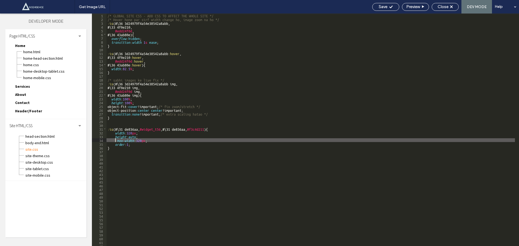
click at [114, 138] on div "/* GLOBAL SITE CSS - ADD CSS TO AFFECT THE WHOLE SITE */ /* Hover hone par sirf…" at bounding box center [311, 134] width 409 height 240
click at [112, 136] on div "/* GLOBAL SITE CSS - ADD CSS TO AFFECT THE WHOLE SITE */ /* Hover hone par sirf…" at bounding box center [311, 134] width 409 height 240
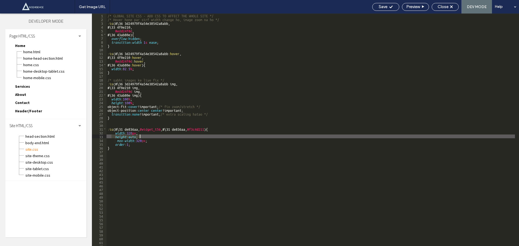
click at [151, 137] on div "/* GLOBAL SITE CSS - ADD CSS TO AFFECT THE WHOLE SITE */ /* Hover hone par sirf…" at bounding box center [311, 134] width 409 height 240
type textarea "**"
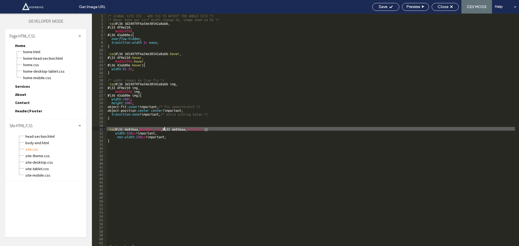
click at [164, 129] on div "/* GLOBAL SITE CSS - ADD CSS TO AFFECT THE WHOLE SITE */ /* Hover hone par sirf…" at bounding box center [311, 134] width 409 height 240
click at [449, 4] on div "Close" at bounding box center [445, 7] width 27 height 8
click at [445, 7] on span "Close" at bounding box center [443, 6] width 11 height 5
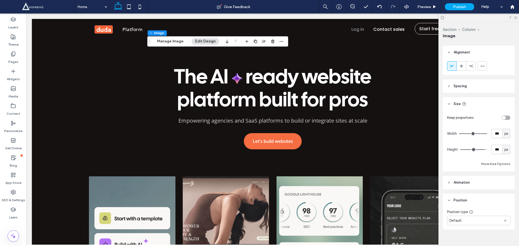
scroll to position [95, 0]
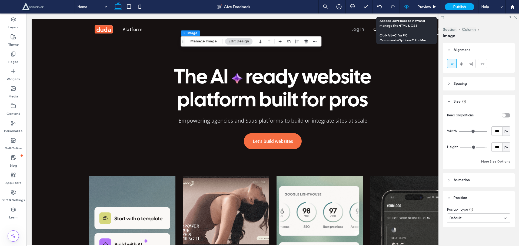
click at [406, 4] on div at bounding box center [407, 7] width 14 height 14
click at [406, 5] on icon at bounding box center [406, 6] width 5 height 5
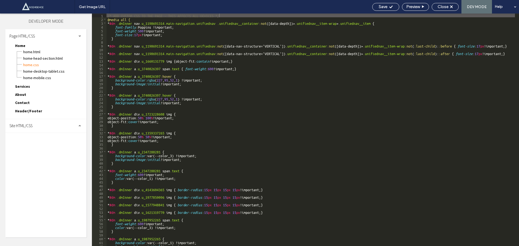
click at [24, 123] on div "Site HTML/CSS" at bounding box center [45, 126] width 81 height 14
click at [38, 151] on span "site.css" at bounding box center [55, 149] width 61 height 5
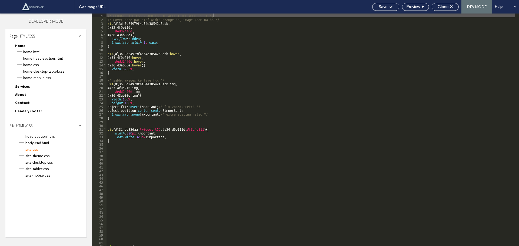
click at [108, 22] on div "/* GLOBAL SITE CSS - ADD CSS TO AFFECT THE WHOLE SITE */ /* Hover hone par sirf…" at bounding box center [311, 134] width 409 height 240
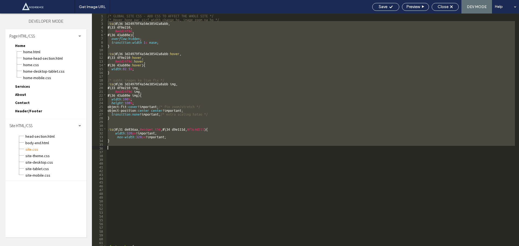
click at [115, 147] on div "/* GLOBAL SITE CSS - ADD CSS TO AFFECT THE WHOLE SITE */ /* Hover hone par sirf…" at bounding box center [311, 134] width 409 height 240
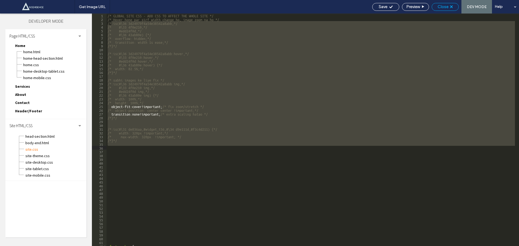
click at [457, 6] on div "Close" at bounding box center [445, 6] width 26 height 5
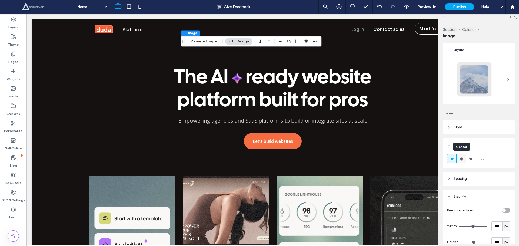
click at [459, 160] on icon at bounding box center [461, 159] width 4 height 4
click at [470, 156] on span at bounding box center [471, 158] width 4 height 9
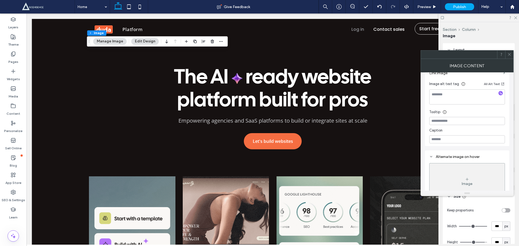
scroll to position [102, 0]
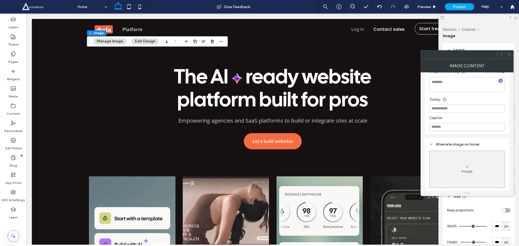
click at [510, 54] on icon at bounding box center [509, 54] width 4 height 4
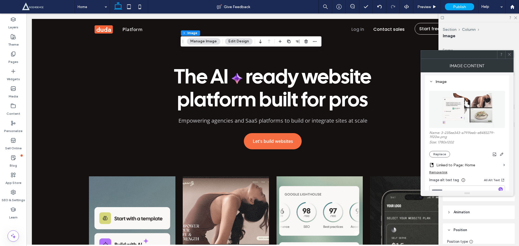
scroll to position [0, 0]
click at [466, 105] on img at bounding box center [467, 110] width 55 height 37
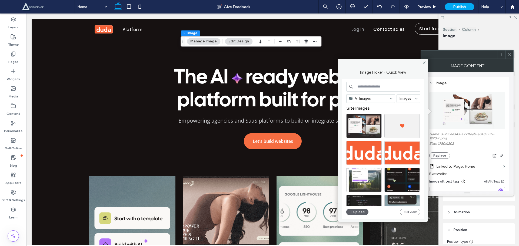
click at [466, 105] on img at bounding box center [467, 110] width 55 height 37
click at [464, 114] on img at bounding box center [467, 110] width 55 height 37
click at [421, 64] on span at bounding box center [424, 63] width 8 height 8
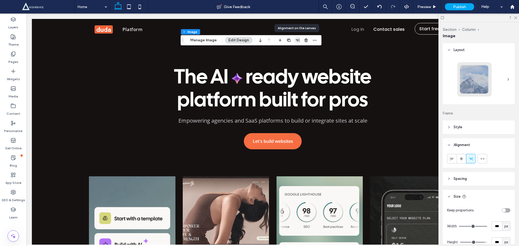
click at [297, 38] on span "button" at bounding box center [297, 40] width 6 height 6
click at [290, 51] on icon "center" at bounding box center [292, 51] width 4 height 4
click at [281, 51] on icon "flex-start" at bounding box center [283, 51] width 4 height 4
click at [290, 52] on icon "center" at bounding box center [292, 51] width 4 height 4
click at [295, 52] on div at bounding box center [298, 51] width 42 height 10
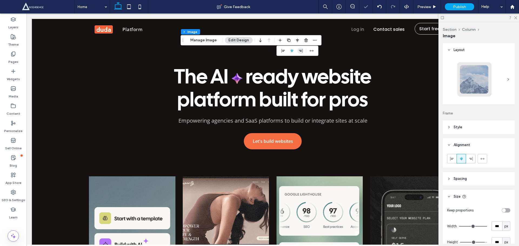
click at [297, 52] on span "flex-end" at bounding box center [300, 51] width 6 height 6
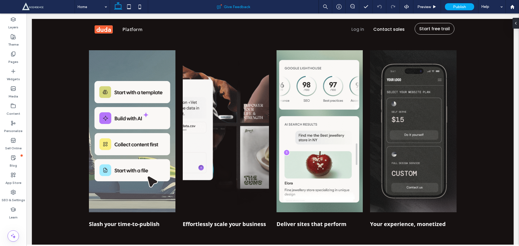
scroll to position [126, 0]
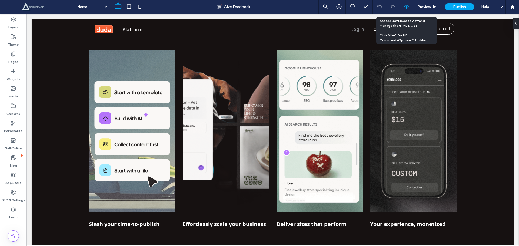
click at [407, 2] on div at bounding box center [407, 7] width 14 height 14
click at [407, 6] on use at bounding box center [406, 7] width 4 height 4
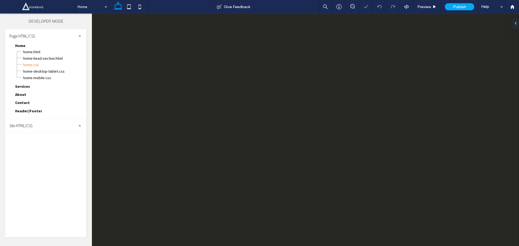
scroll to position [0, 0]
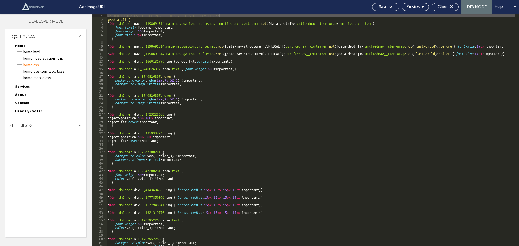
click at [22, 126] on span "Site HTML/CSS" at bounding box center [20, 125] width 23 height 5
click at [24, 151] on div "Site HTML/CSS head-section.html body-end.html site.css site-theme.css site-desk…" at bounding box center [45, 150] width 81 height 62
click at [28, 150] on span "site.css" at bounding box center [55, 149] width 61 height 5
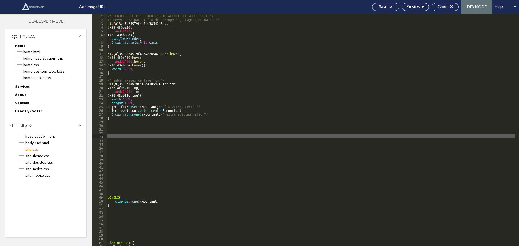
click at [153, 137] on div "/* GLOBAL SITE CSS - ADD CSS TO AFFECT THE WHOLE SITE */ /* Hover hone par sirf…" at bounding box center [311, 134] width 409 height 240
click at [108, 137] on div "/* GLOBAL SITE CSS - ADD CSS TO AFFECT THE WHOLE SITE */ /* Hover hone par sirf…" at bounding box center [311, 134] width 409 height 240
click at [131, 135] on div "/* GLOBAL SITE CSS - ADD CSS TO AFFECT THE WHOLE SITE */ /* Hover hone par sirf…" at bounding box center [311, 134] width 409 height 240
paste textarea
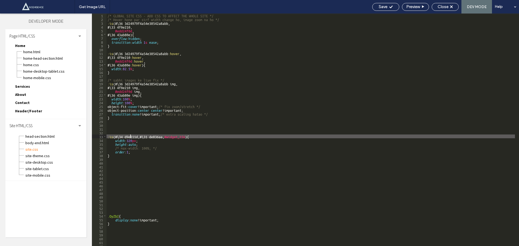
click at [131, 135] on div "/* GLOBAL SITE CSS - ADD CSS TO AFFECT THE WHOLE SITE */ /* Hover hone par sirf…" at bounding box center [311, 134] width 409 height 240
click at [182, 137] on div "/* GLOBAL SITE CSS - ADD CSS TO AFFECT THE WHOLE SITE */ /* Hover hone par sirf…" at bounding box center [311, 134] width 409 height 240
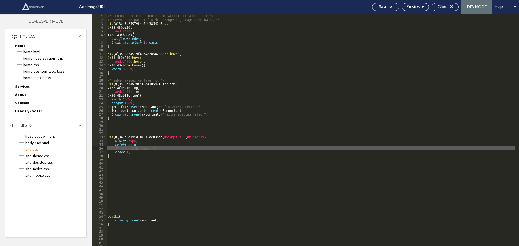
click at [142, 148] on div "/* GLOBAL SITE CSS - ADD CSS TO AFFECT THE WHOLE SITE */ /* Hover hone par sirf…" at bounding box center [311, 134] width 409 height 240
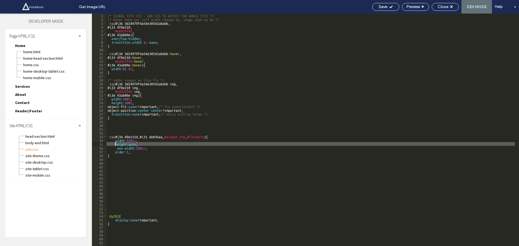
click at [114, 144] on div "/* GLOBAL SITE CSS - ADD CSS TO AFFECT THE WHOLE SITE */ /* Hover hone par sirf…" at bounding box center [311, 134] width 409 height 240
click at [145, 145] on div "/* GLOBAL SITE CSS - ADD CSS TO AFFECT THE WHOLE SITE */ /* Hover hone par sirf…" at bounding box center [311, 134] width 409 height 240
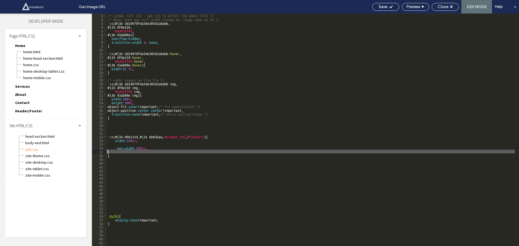
click at [130, 142] on div "/* GLOBAL SITE CSS - ADD CSS TO AFFECT THE WHOLE SITE */ /* Hover hone par sirf…" at bounding box center [311, 134] width 409 height 240
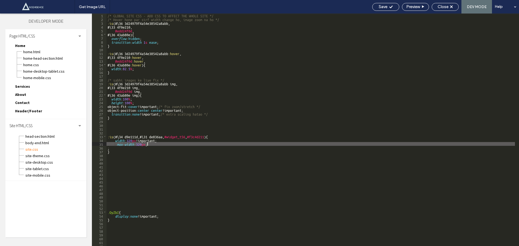
type textarea "**"
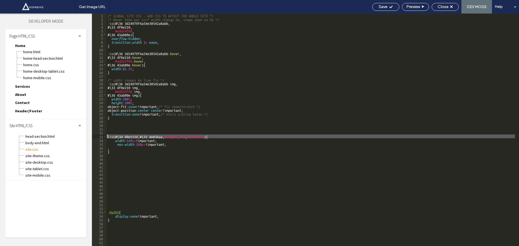
click at [108, 135] on div "/* GLOBAL SITE CSS - ADD CSS TO AFFECT THE WHOLE SITE */ /* Hover hone par sirf…" at bounding box center [311, 134] width 409 height 240
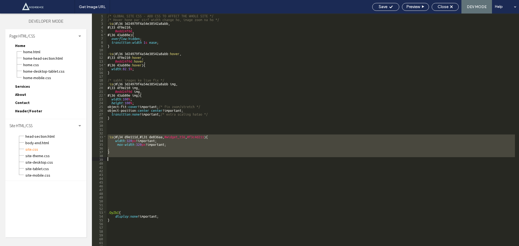
click at [115, 160] on div "/* GLOBAL SITE CSS - ADD CSS TO AFFECT THE WHOLE SITE */ /* Hover hone par sirf…" at bounding box center [311, 134] width 409 height 240
click at [107, 23] on div "/* GLOBAL SITE CSS - ADD CSS TO AFFECT THE WHOLE SITE */ /* Hover hone par sirf…" at bounding box center [311, 134] width 409 height 240
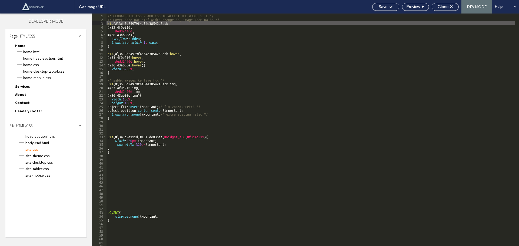
click at [123, 160] on div "/* GLOBAL SITE CSS - ADD CSS TO AFFECT THE WHOLE SITE */ /* Hover hone par sirf…" at bounding box center [311, 134] width 409 height 240
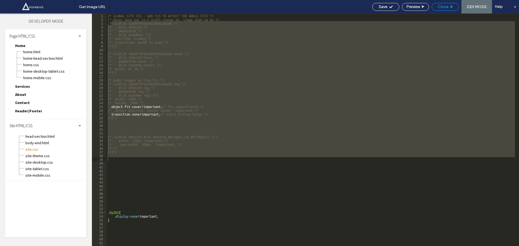
click at [443, 8] on span "Close" at bounding box center [443, 6] width 11 height 5
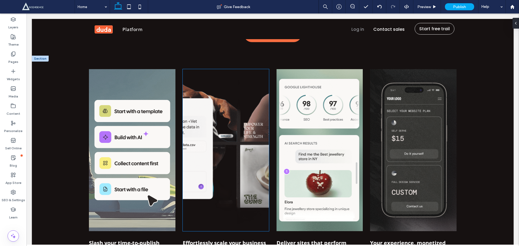
scroll to position [126, 0]
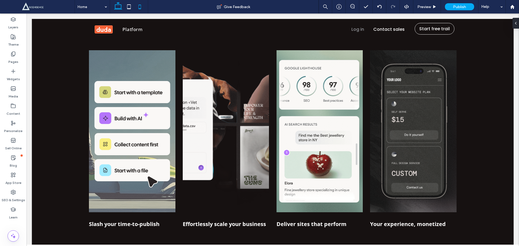
click at [138, 6] on icon at bounding box center [139, 6] width 11 height 11
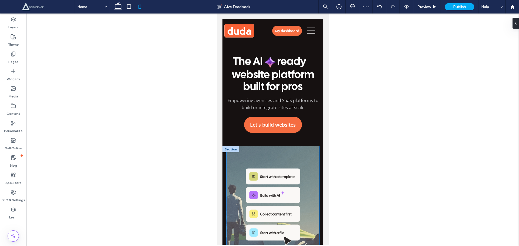
scroll to position [0, 0]
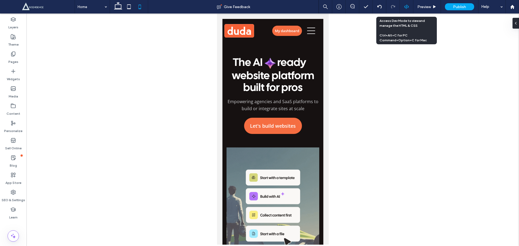
click at [408, 8] on use at bounding box center [406, 7] width 4 height 4
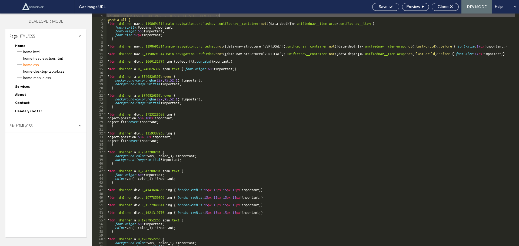
drag, startPoint x: 40, startPoint y: 123, endPoint x: 39, endPoint y: 128, distance: 5.2
click at [40, 124] on div "Site HTML/CSS" at bounding box center [45, 126] width 81 height 14
click at [49, 149] on span "site.css" at bounding box center [55, 149] width 61 height 5
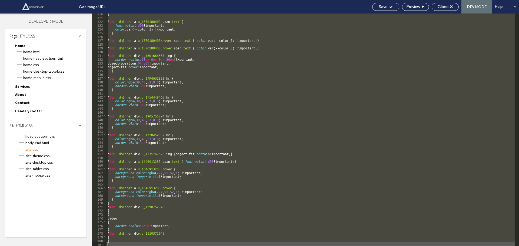
scroll to position [460, 0]
click at [45, 148] on span "site.css" at bounding box center [55, 149] width 61 height 5
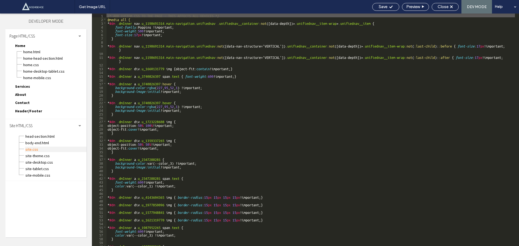
scroll to position [0, 0]
click at [29, 151] on span "site.css" at bounding box center [55, 149] width 61 height 5
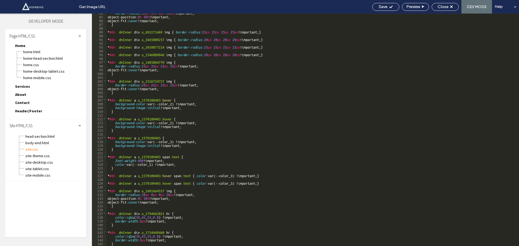
scroll to position [324, 0]
click at [25, 150] on div "site.css" at bounding box center [55, 149] width 61 height 6
click at [32, 151] on span "site.css" at bounding box center [55, 149] width 61 height 5
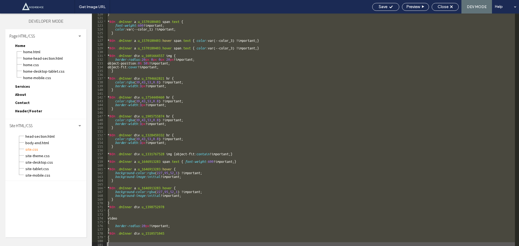
scroll to position [460, 0]
click at [34, 150] on span "site.css" at bounding box center [55, 149] width 61 height 5
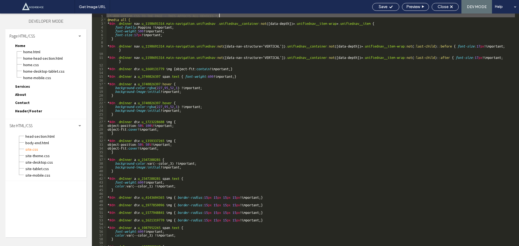
scroll to position [0, 0]
click at [58, 143] on span "body-end.html" at bounding box center [55, 142] width 61 height 5
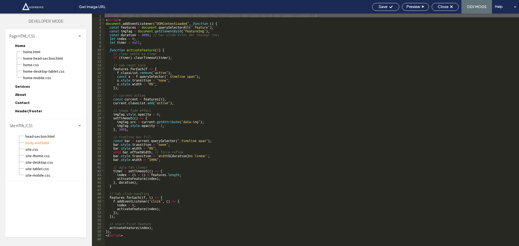
click at [48, 146] on div "site.css" at bounding box center [55, 149] width 61 height 6
click at [46, 148] on span "site.css" at bounding box center [55, 149] width 61 height 5
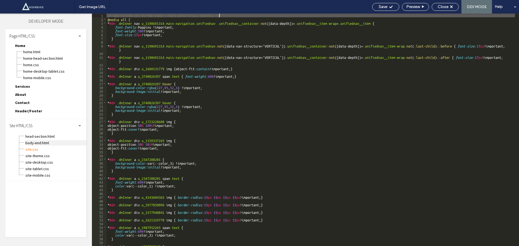
click at [53, 144] on span "body-end.html" at bounding box center [55, 142] width 61 height 5
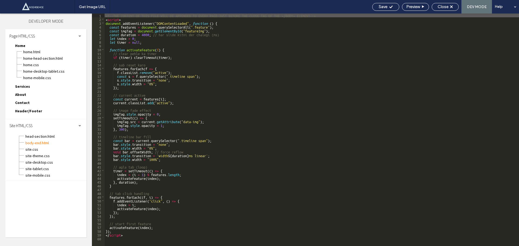
click at [41, 152] on div "site-theme.css" at bounding box center [55, 155] width 61 height 6
click at [47, 146] on div "site.css" at bounding box center [55, 149] width 61 height 6
click at [44, 150] on span "site.css" at bounding box center [55, 149] width 61 height 5
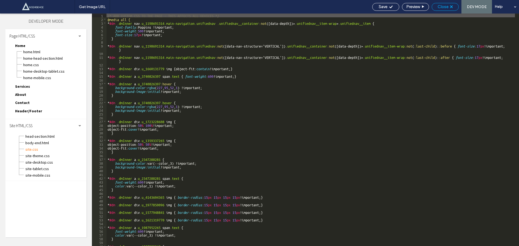
click at [454, 10] on div "Close" at bounding box center [445, 7] width 27 height 8
click at [453, 10] on div "Close" at bounding box center [445, 7] width 27 height 8
click at [449, 8] on div "Close" at bounding box center [445, 6] width 26 height 5
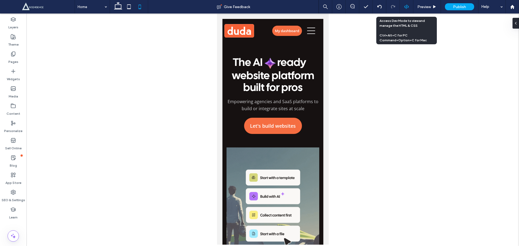
click at [406, 9] on use at bounding box center [406, 7] width 4 height 4
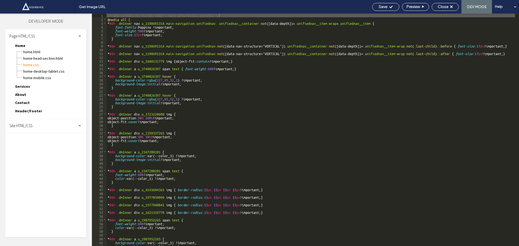
click at [48, 123] on div "Site HTML/CSS" at bounding box center [45, 126] width 81 height 14
click at [37, 148] on span "site.css" at bounding box center [55, 149] width 61 height 5
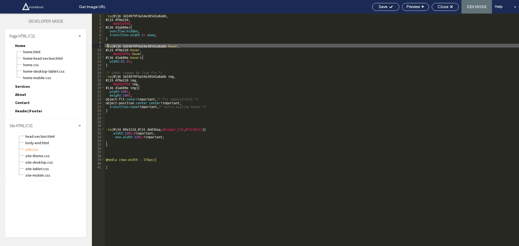
click at [107, 47] on div ":is (#\ 36 3d24979f4a54e38542a8abb , #\ 33 4f0e210 , #edd24f0d , #\ 36 43ab80e …" at bounding box center [312, 134] width 414 height 240
click at [105, 47] on div ":is (#\ 36 3d24979f4a54e38542a8abb , #\ 33 4f0e210 , #edd24f0d , #\ 36 43ab80e …" at bounding box center [312, 134] width 414 height 240
click at [109, 67] on div ":is (#\ 36 3d24979f4a54e38542a8abb , #\ 33 4f0e210 , #edd24f0d , #\ 36 43ab80e …" at bounding box center [312, 134] width 414 height 240
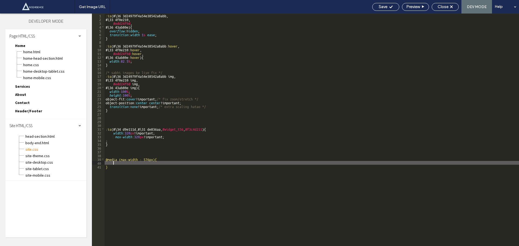
click at [117, 163] on div ":is (#\ 36 3d24979f4a54e38542a8abb , #\ 33 4f0e210 , #edd24f0d , #\ 36 43ab80e …" at bounding box center [312, 134] width 414 height 240
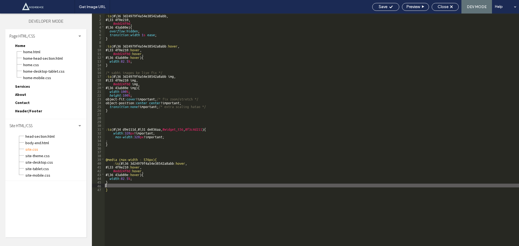
click at [126, 179] on div ":is (#\ 36 3d24979f4a54e38542a8abb , #\ 33 4f0e210 , #edd24f0d , #\ 36 43ab80e …" at bounding box center [312, 134] width 414 height 240
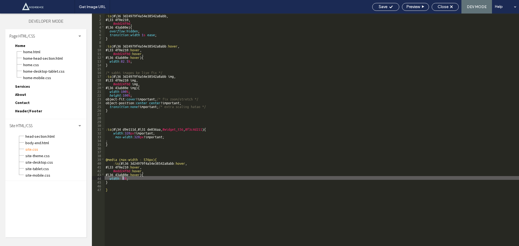
type textarea "**"
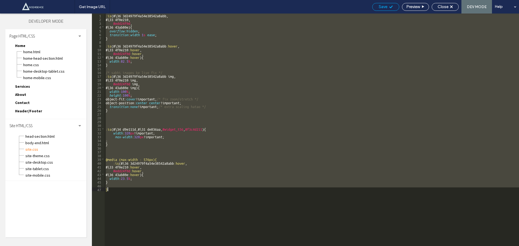
click at [383, 5] on span "Save" at bounding box center [383, 6] width 9 height 5
click at [387, 4] on div "Save" at bounding box center [385, 7] width 27 height 8
click at [391, 5] on icon at bounding box center [391, 7] width 4 height 4
drag, startPoint x: 436, startPoint y: 11, endPoint x: 440, endPoint y: 8, distance: 5.3
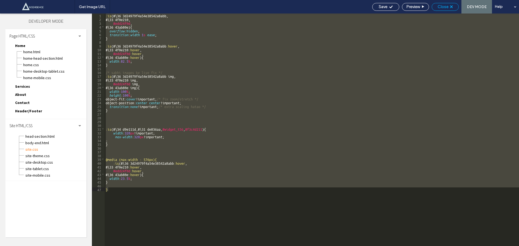
click at [436, 11] on div "Save Preview Close DEV MODE Help" at bounding box center [445, 7] width 150 height 14
click at [441, 6] on span "Close" at bounding box center [443, 6] width 11 height 5
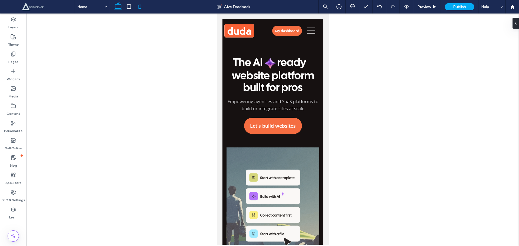
click at [117, 5] on icon at bounding box center [118, 6] width 11 height 11
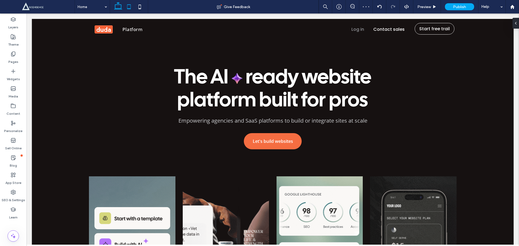
click at [126, 10] on icon at bounding box center [129, 6] width 11 height 11
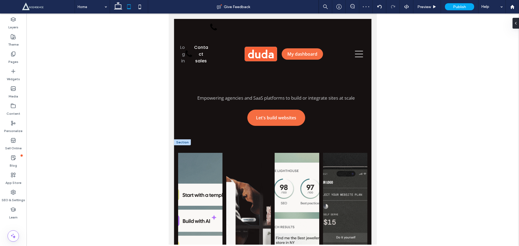
scroll to position [126, 0]
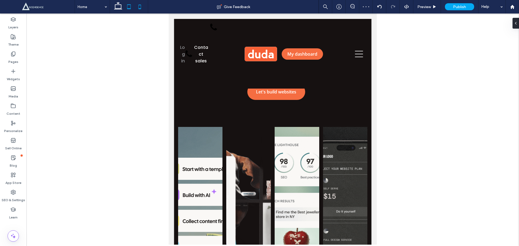
click at [142, 6] on icon at bounding box center [139, 6] width 11 height 11
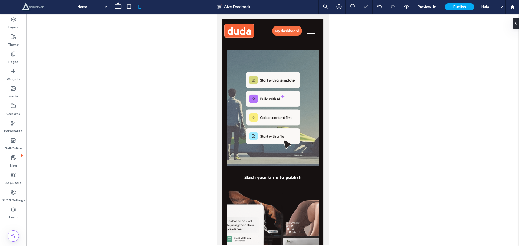
scroll to position [224, 0]
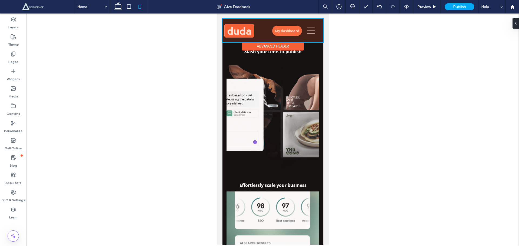
click at [291, 32] on div at bounding box center [272, 30] width 101 height 23
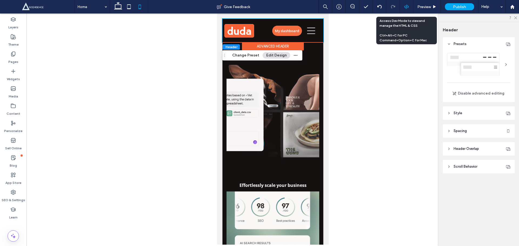
click at [403, 8] on div at bounding box center [406, 6] width 13 height 5
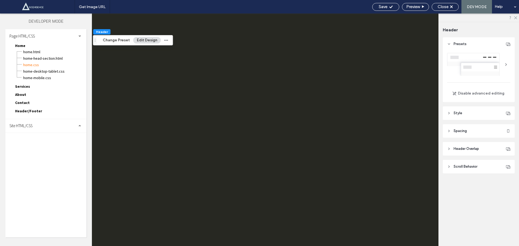
scroll to position [0, 0]
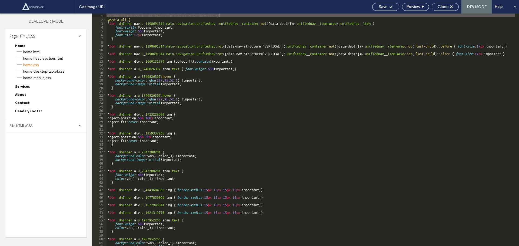
click at [32, 124] on span "Site HTML/CSS" at bounding box center [20, 125] width 23 height 5
click at [37, 147] on span "site.css" at bounding box center [55, 149] width 61 height 5
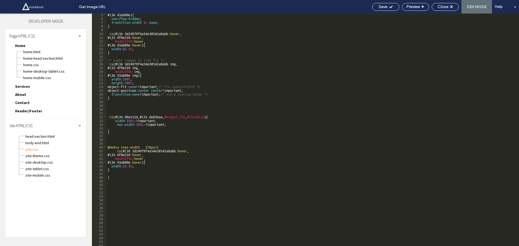
scroll to position [16, 0]
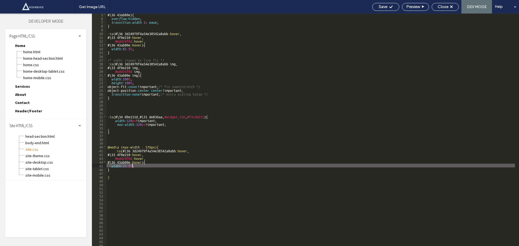
click at [132, 165] on div "#\ 36 43ab80e ) { overflow : hidden ; transition : width 1 s ease ; } :is (#\ 3…" at bounding box center [311, 132] width 409 height 240
type textarea "**"
click at [441, 8] on span "Close" at bounding box center [443, 6] width 11 height 5
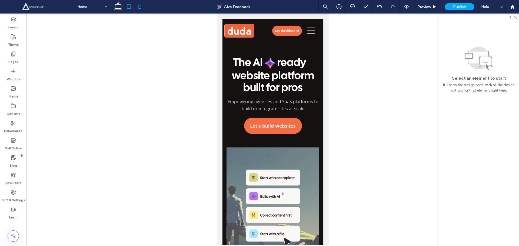
click at [131, 8] on use at bounding box center [129, 6] width 4 height 5
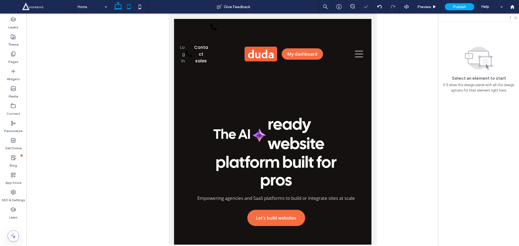
click at [121, 8] on icon at bounding box center [118, 6] width 11 height 11
